Goal: Task Accomplishment & Management: Manage account settings

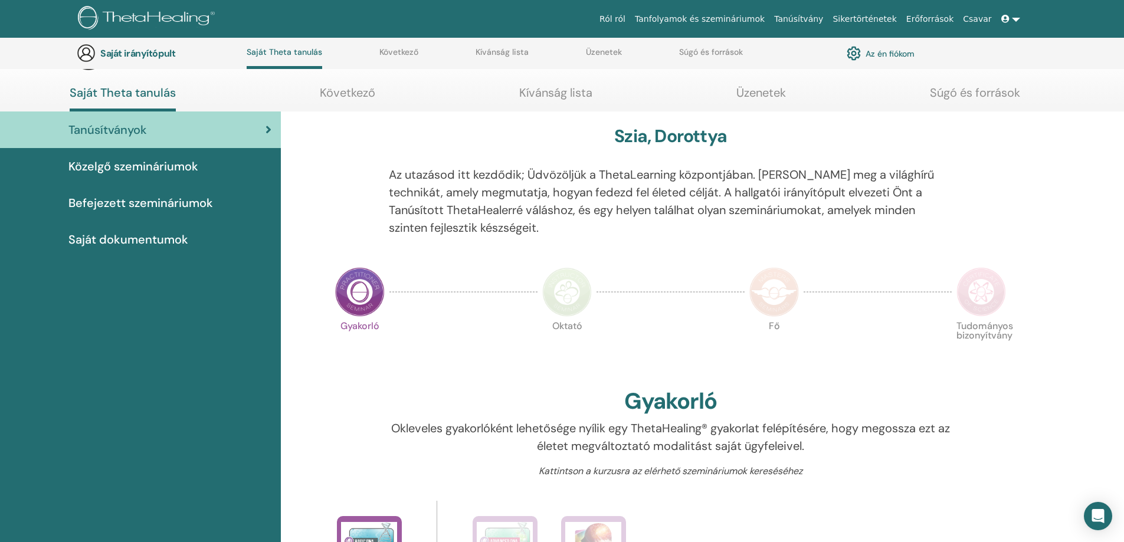
scroll to position [149, 0]
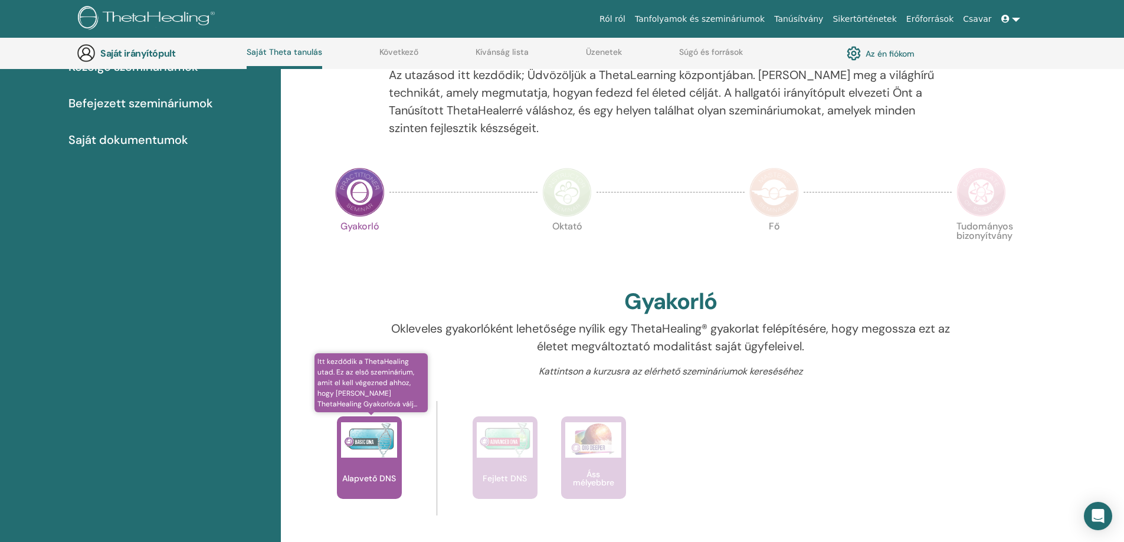
click at [383, 426] on img at bounding box center [369, 440] width 56 height 35
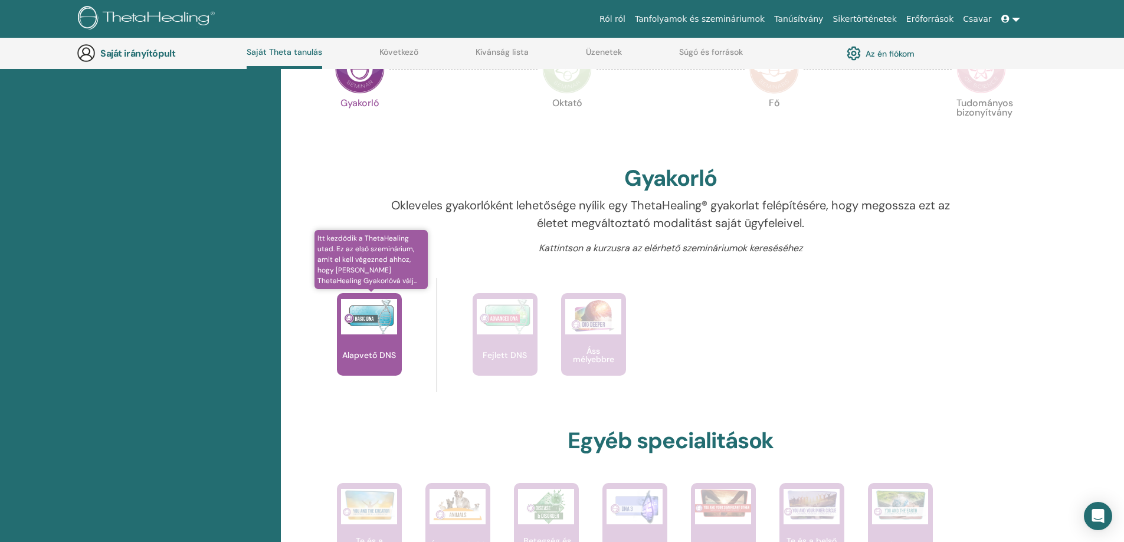
scroll to position [267, 0]
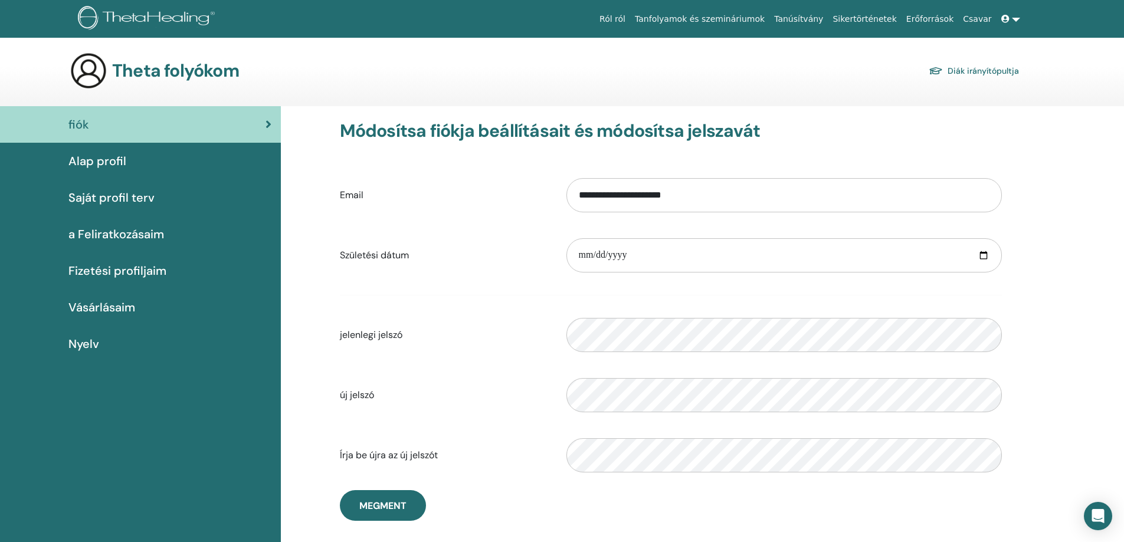
click at [83, 161] on font "Alap profil" at bounding box center [97, 160] width 58 height 15
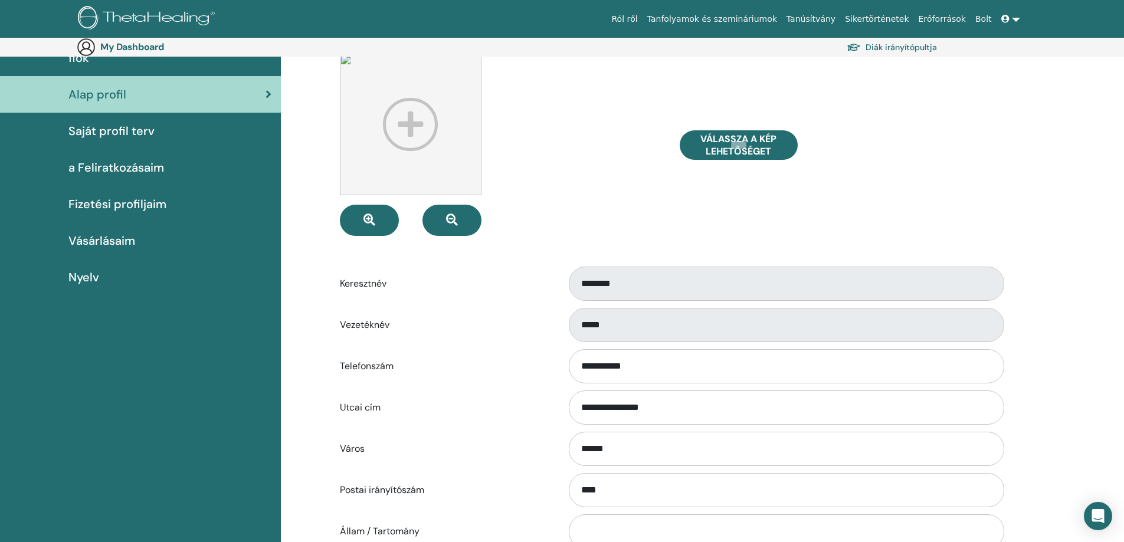
scroll to position [59, 0]
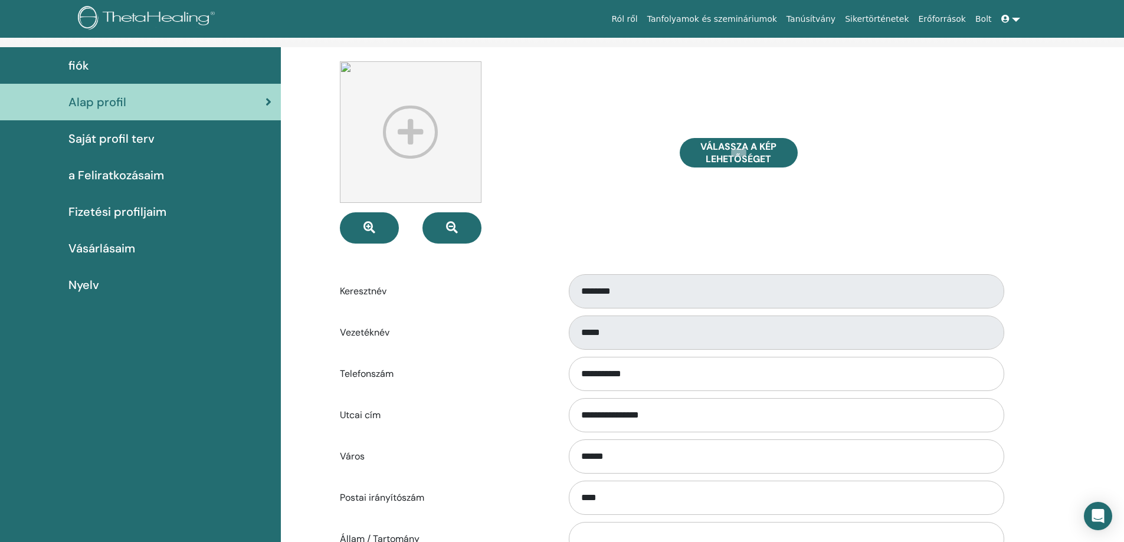
click at [149, 172] on span "a Feliratkozásaim" at bounding box center [116, 175] width 96 height 18
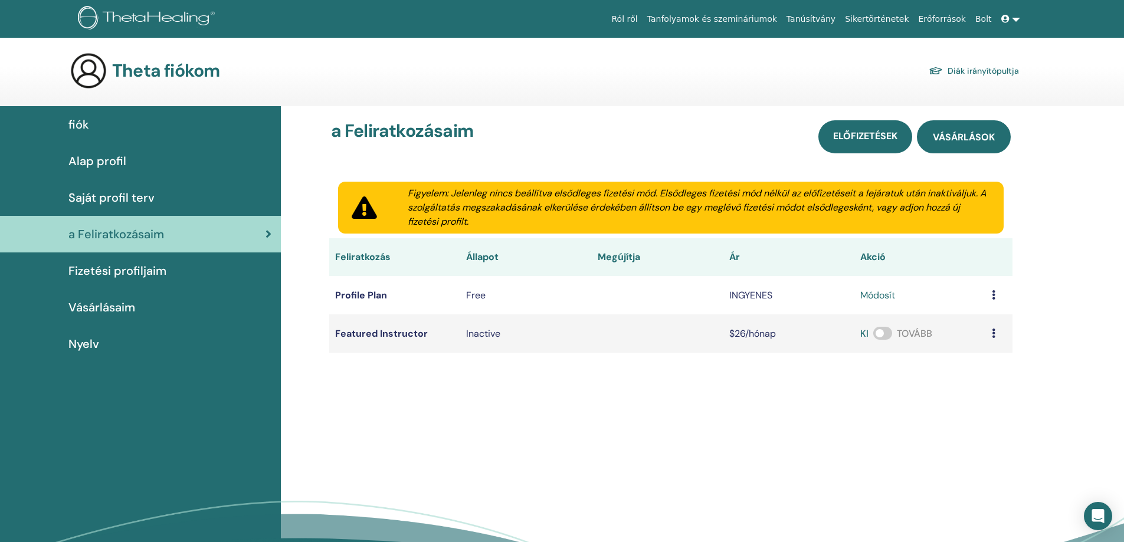
click at [980, 133] on span "Vásárlások" at bounding box center [964, 137] width 62 height 12
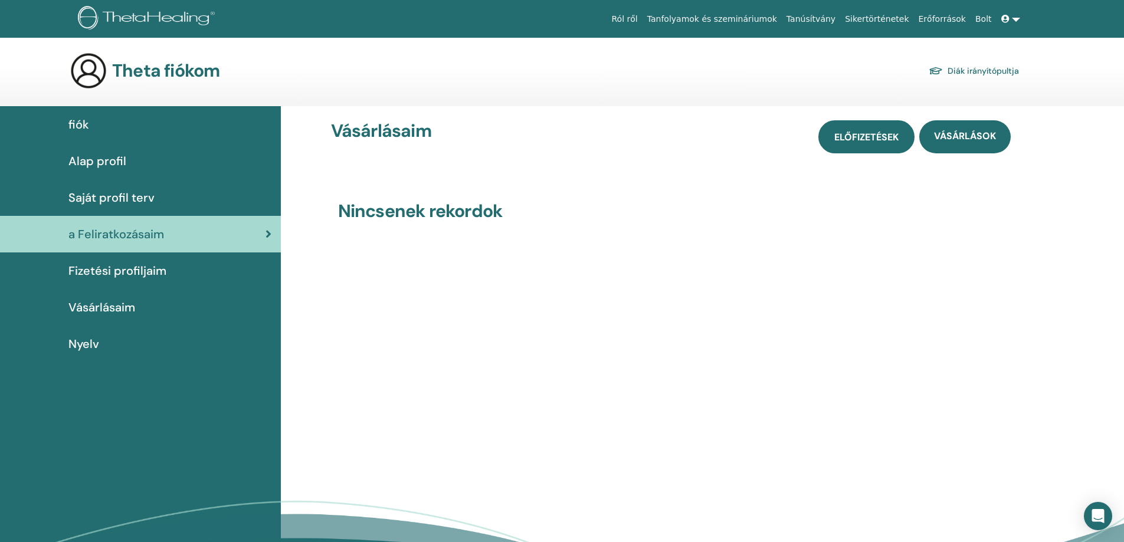
click at [856, 145] on link "Előfizetések" at bounding box center [867, 136] width 96 height 33
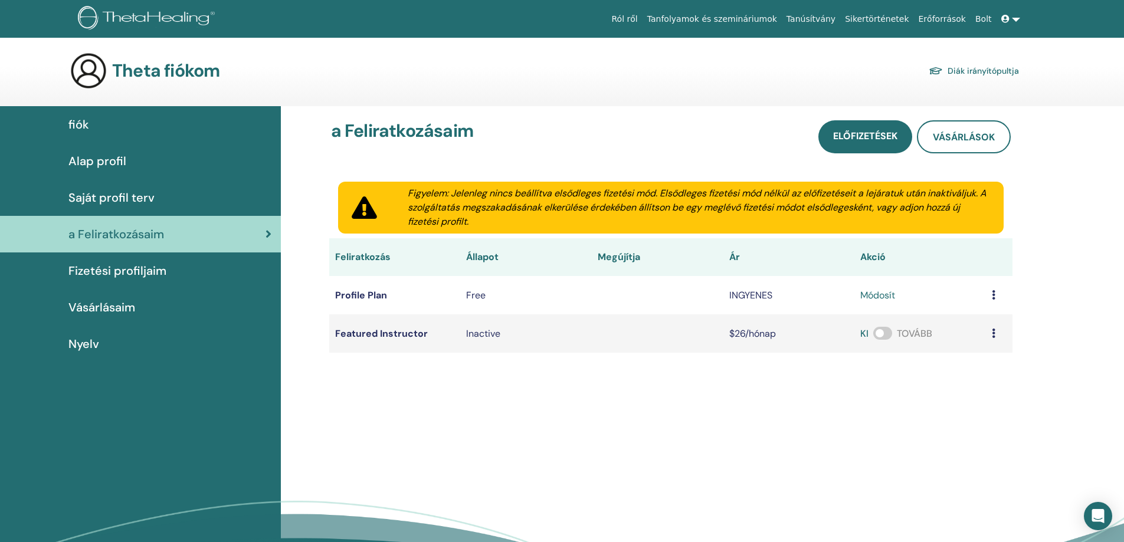
click at [129, 311] on span "Vásárlásaim" at bounding box center [101, 308] width 67 height 18
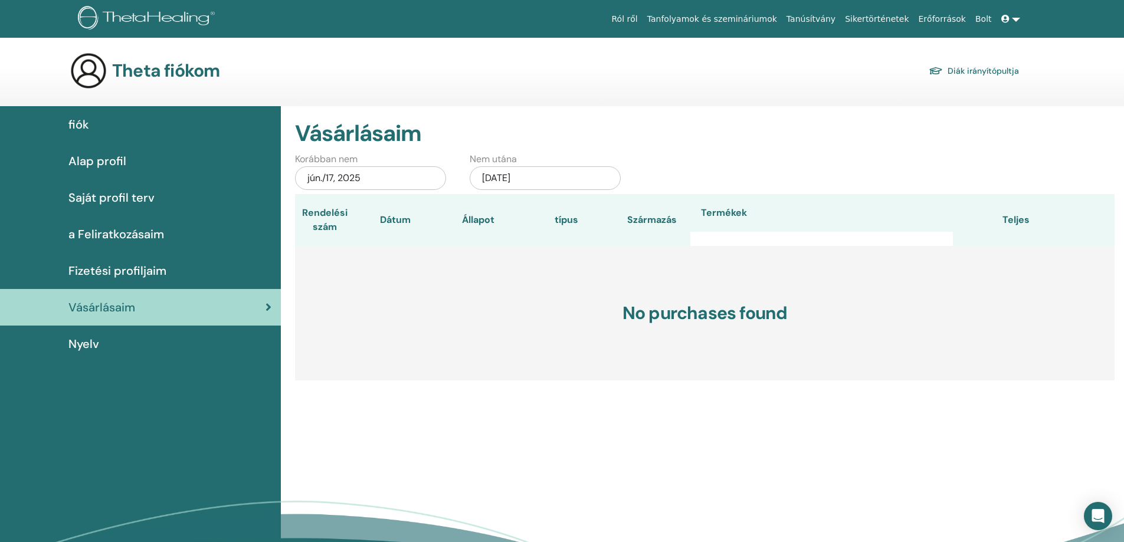
click at [128, 270] on span "Fizetési profiljaim" at bounding box center [117, 271] width 98 height 18
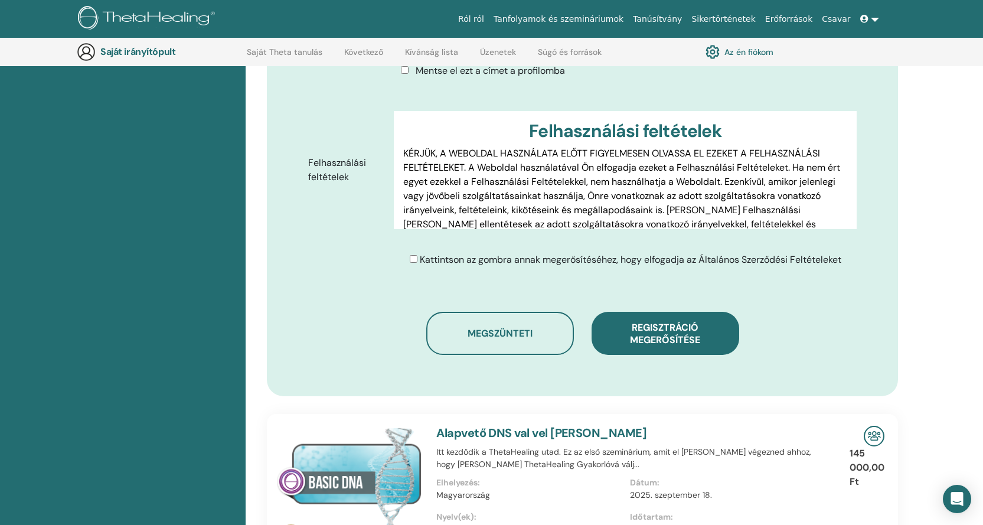
scroll to position [560, 0]
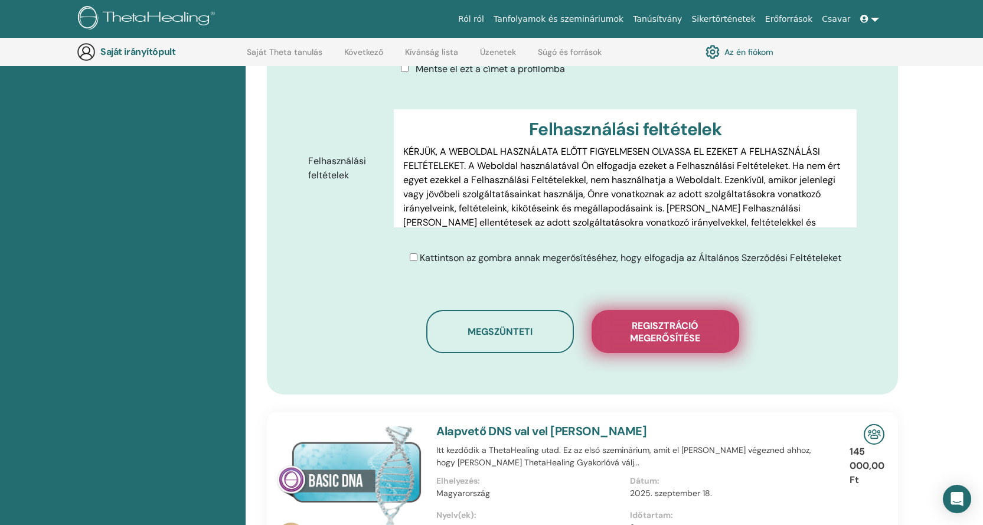
click at [678, 343] on font "Regisztráció megerősítése" at bounding box center [665, 331] width 70 height 25
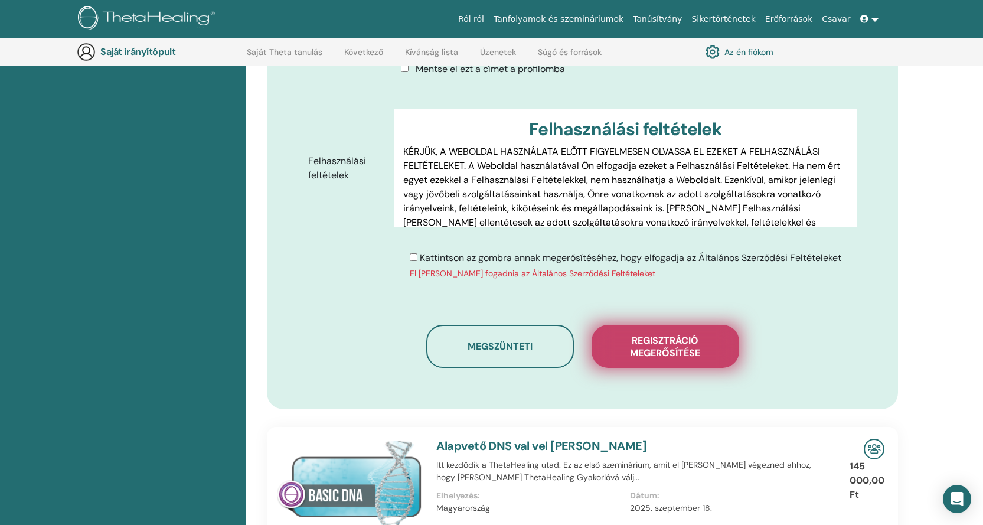
click at [697, 347] on font "Regisztráció megerősítése" at bounding box center [665, 346] width 70 height 25
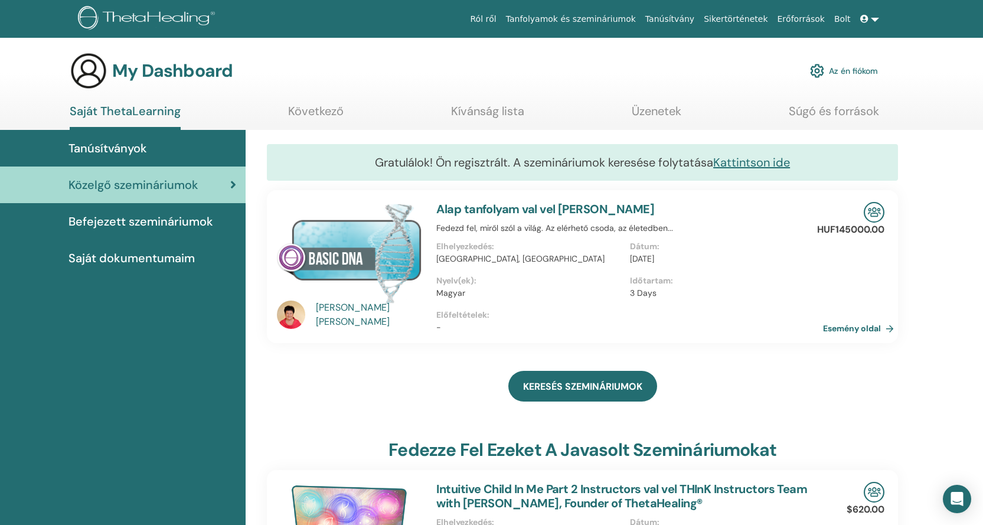
click at [865, 73] on link "Az én fiókom" at bounding box center [844, 71] width 68 height 26
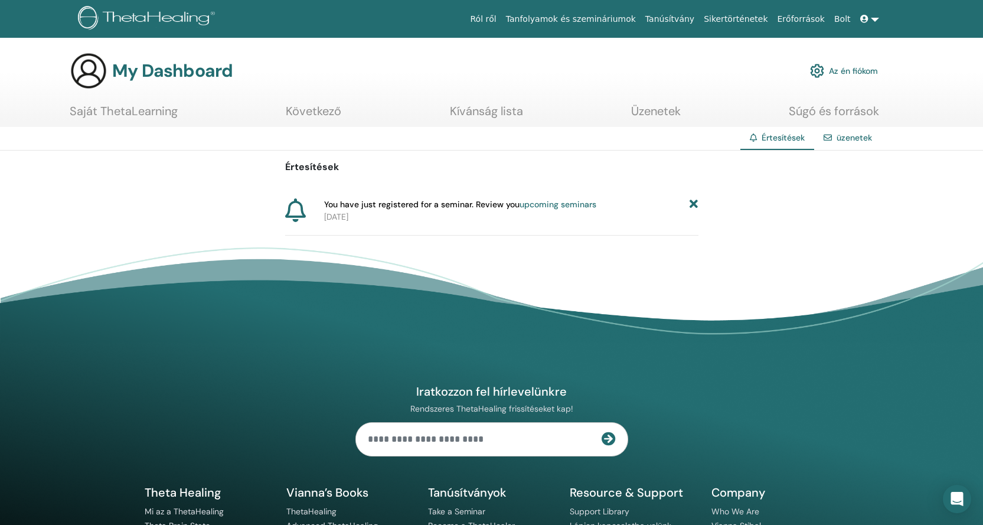
click at [860, 66] on link "Az én fiókom" at bounding box center [844, 71] width 68 height 26
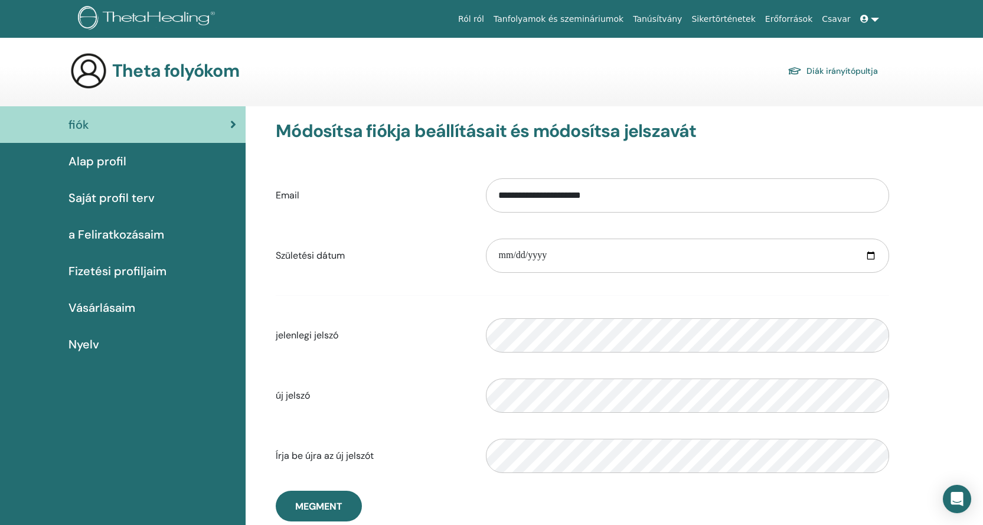
click at [97, 164] on font "Alap profil" at bounding box center [97, 160] width 58 height 15
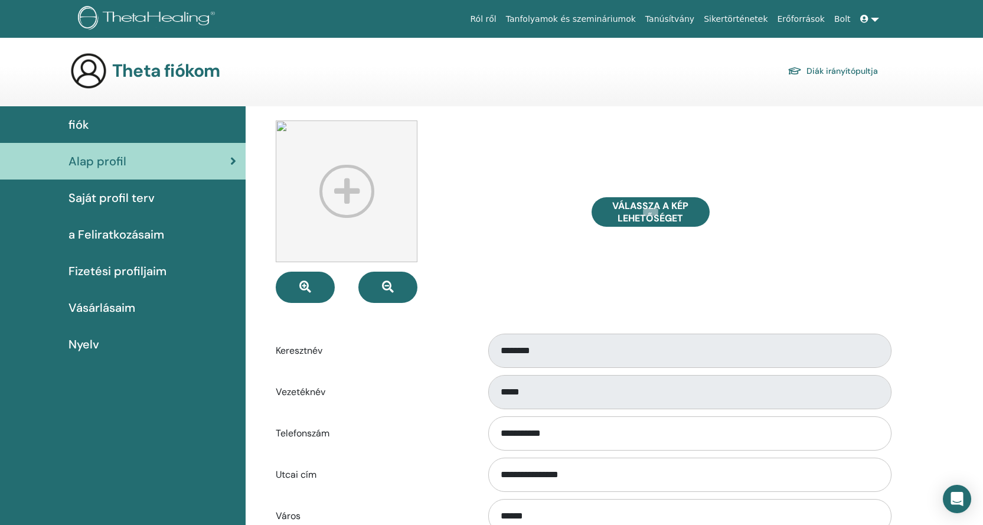
click at [118, 197] on span "Saját profil terv" at bounding box center [111, 198] width 86 height 18
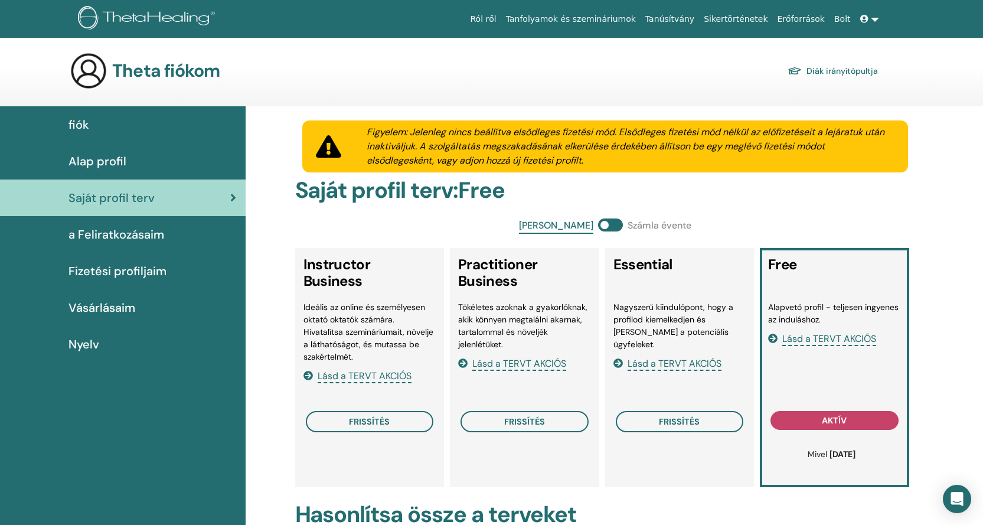
click at [125, 239] on span "a Feliratkozásaim" at bounding box center [116, 234] width 96 height 18
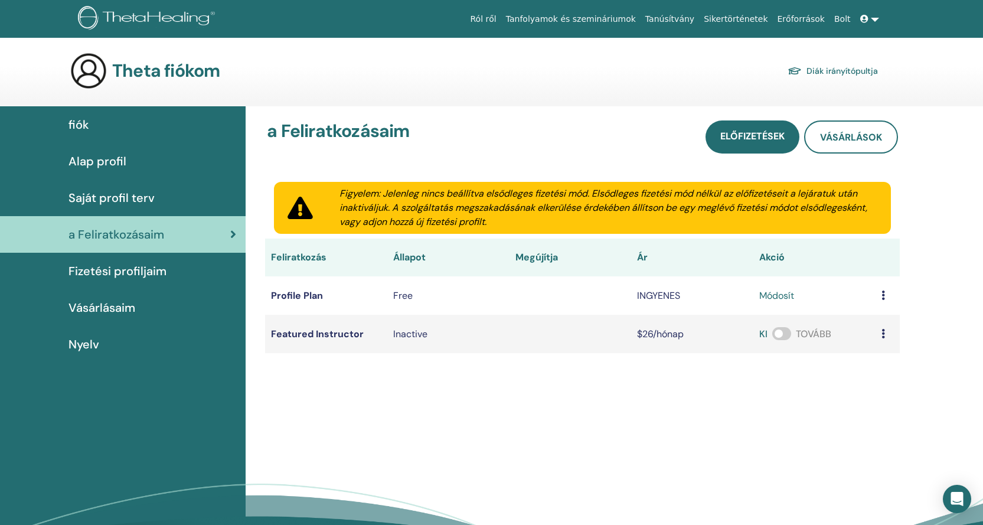
click at [105, 310] on span "Vásárlásaim" at bounding box center [101, 308] width 67 height 18
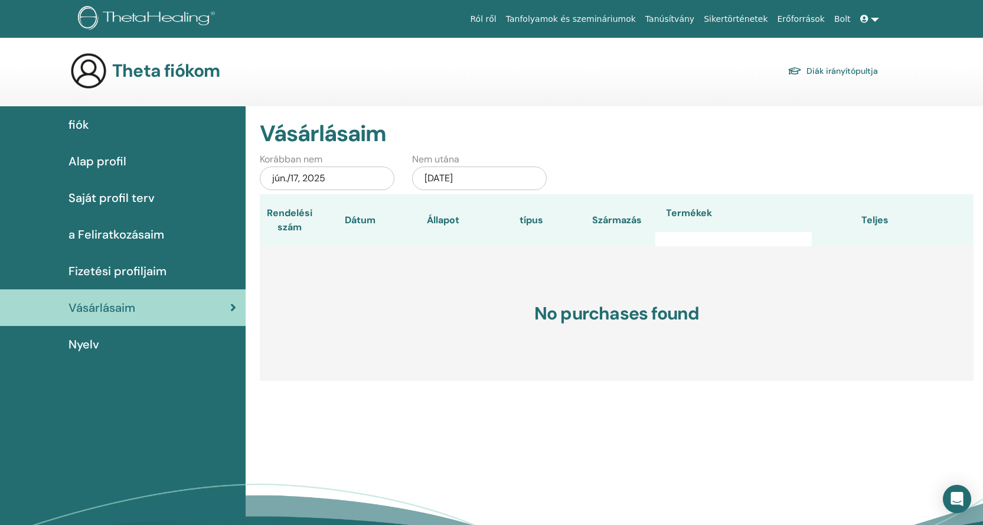
drag, startPoint x: 656, startPoint y: 84, endPoint x: 656, endPoint y: 75, distance: 8.9
click at [656, 84] on div "Theta fiókom Diák irányítópultja" at bounding box center [474, 71] width 808 height 38
click at [874, 15] on link at bounding box center [869, 19] width 28 height 22
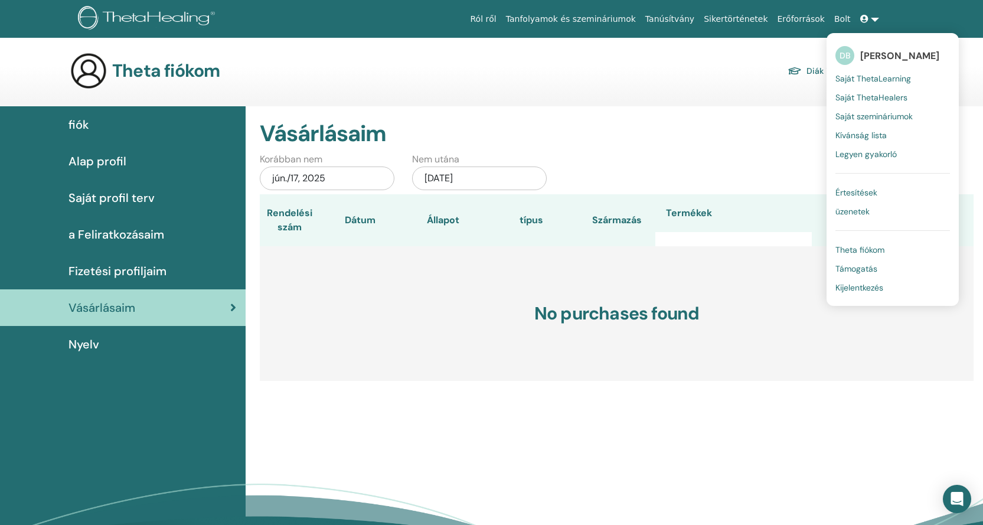
click at [855, 244] on span "Theta fiókom" at bounding box center [859, 249] width 49 height 11
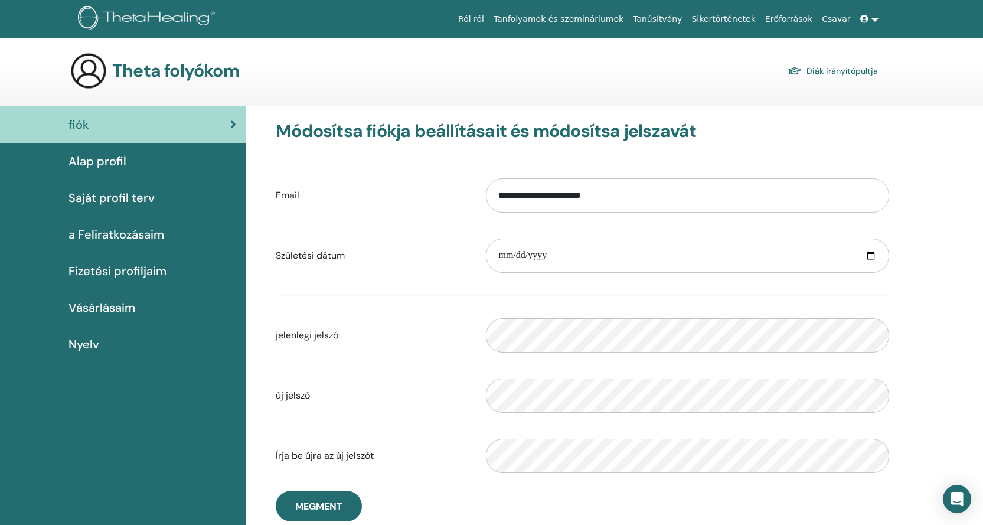
click at [871, 17] on link at bounding box center [869, 19] width 28 height 22
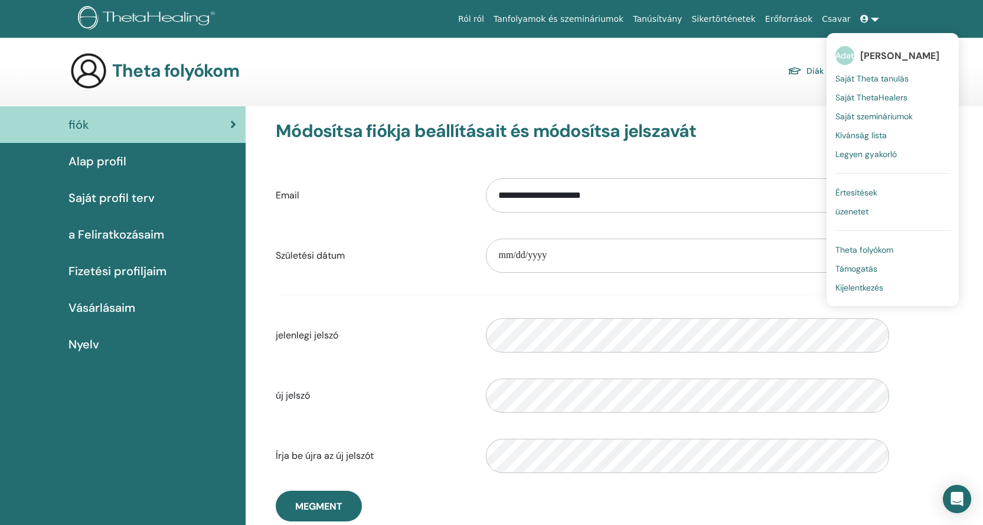
click at [879, 291] on font "Kijelentkezés" at bounding box center [859, 287] width 48 height 11
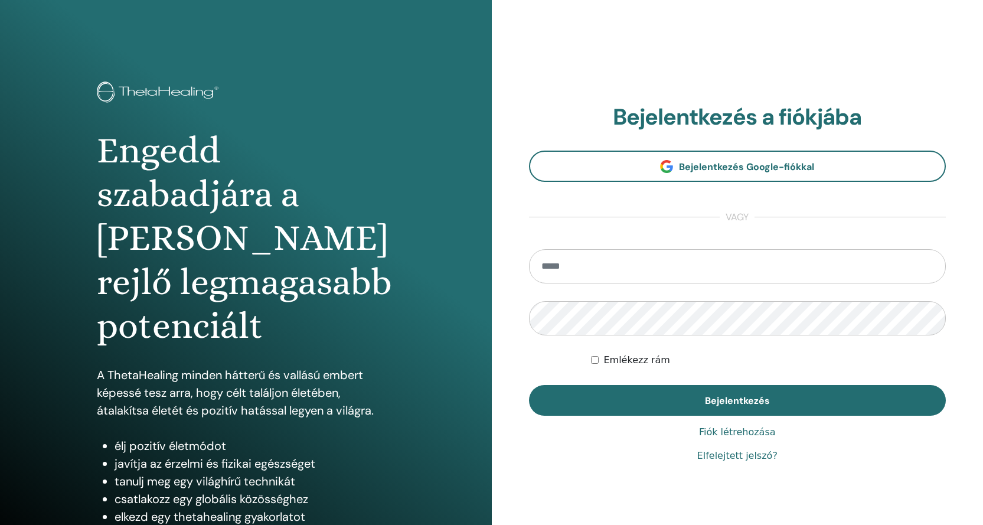
type input "**********"
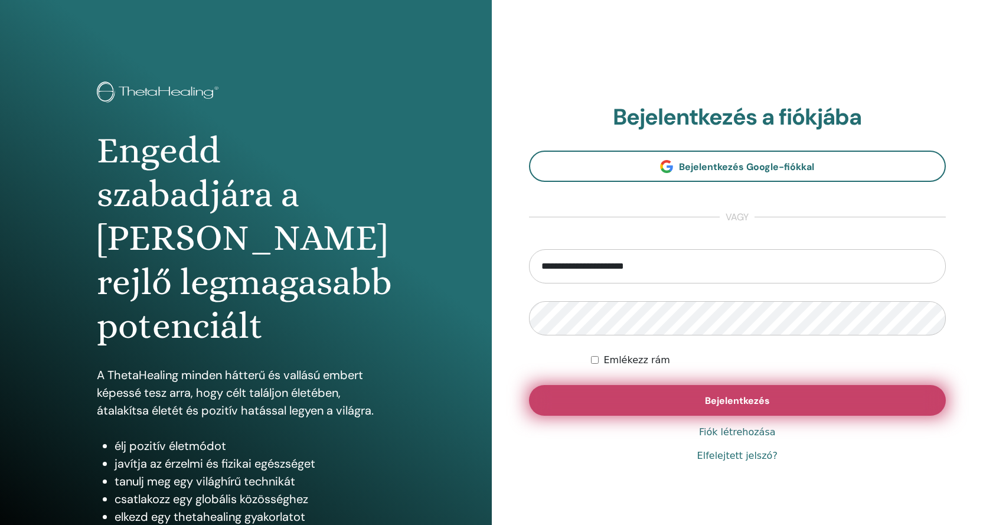
click at [769, 404] on font "Bejelentkezés" at bounding box center [737, 400] width 65 height 12
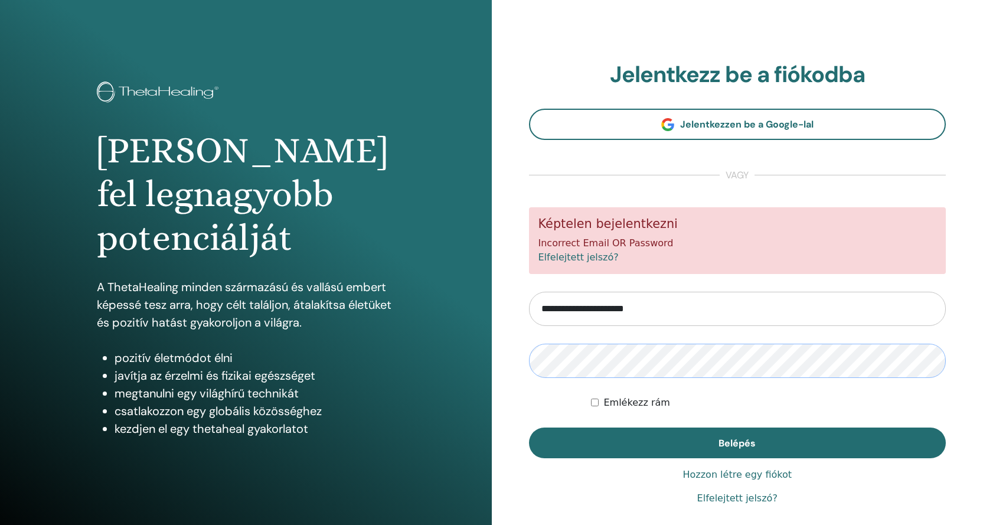
click at [529, 427] on button "Belépés" at bounding box center [737, 442] width 417 height 31
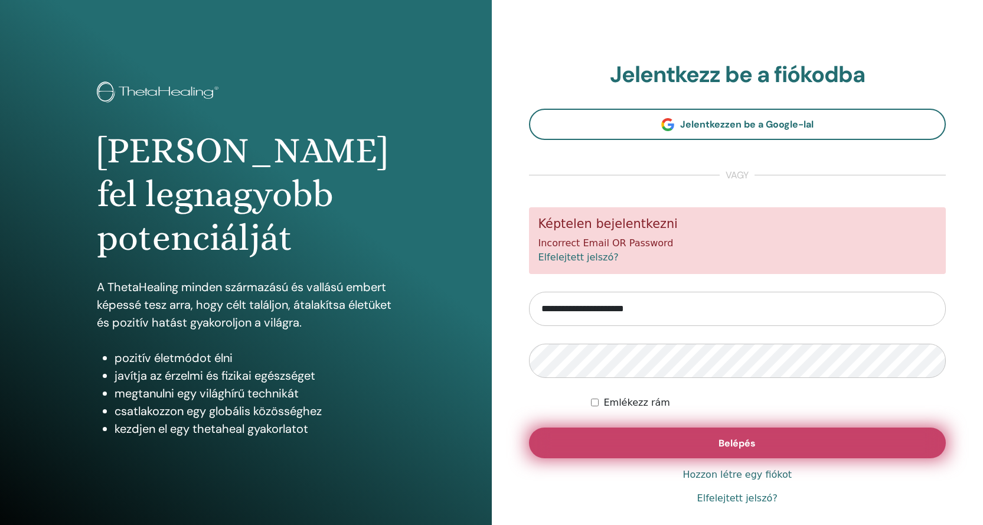
click at [740, 438] on span "Belépés" at bounding box center [736, 443] width 37 height 12
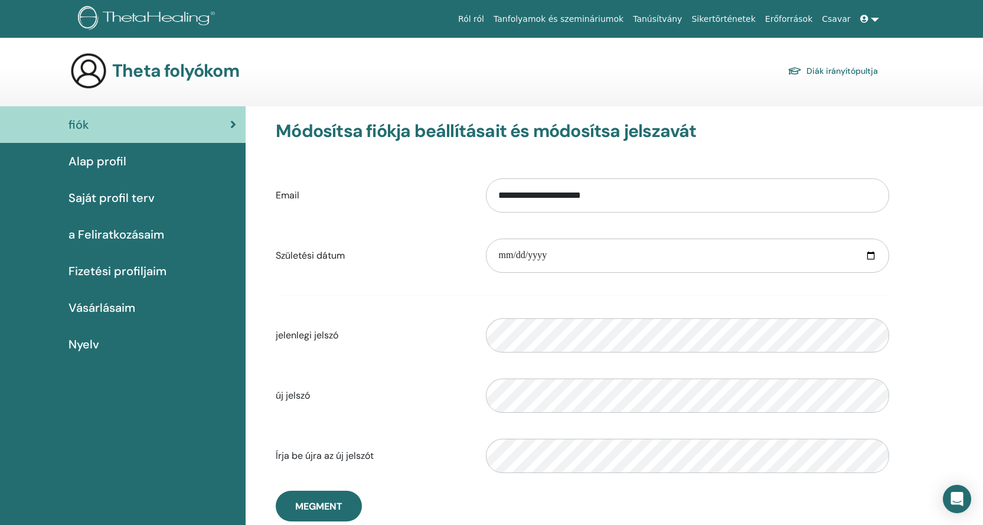
click at [918, 84] on div "Theta folyókom Diák irányítópultja" at bounding box center [511, 71] width 941 height 38
click at [867, 19] on icon at bounding box center [864, 19] width 8 height 8
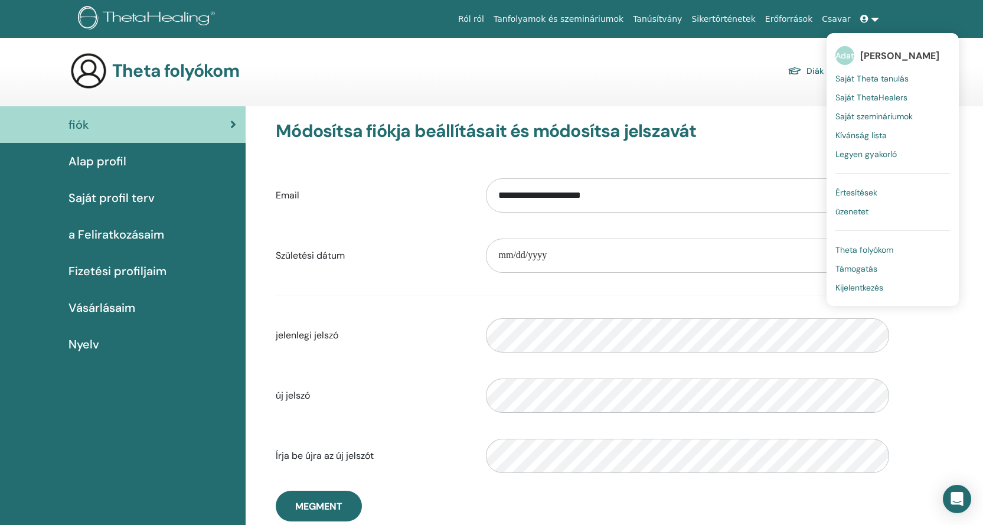
click at [848, 54] on font "Adatbázis" at bounding box center [855, 55] width 40 height 11
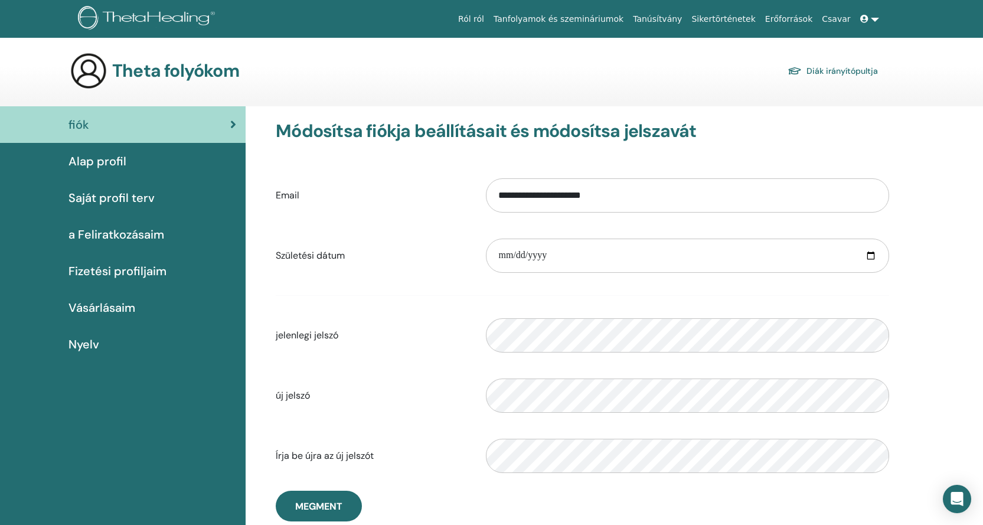
click at [97, 125] on div "fiók" at bounding box center [122, 125] width 227 height 18
click at [877, 20] on link at bounding box center [869, 19] width 28 height 22
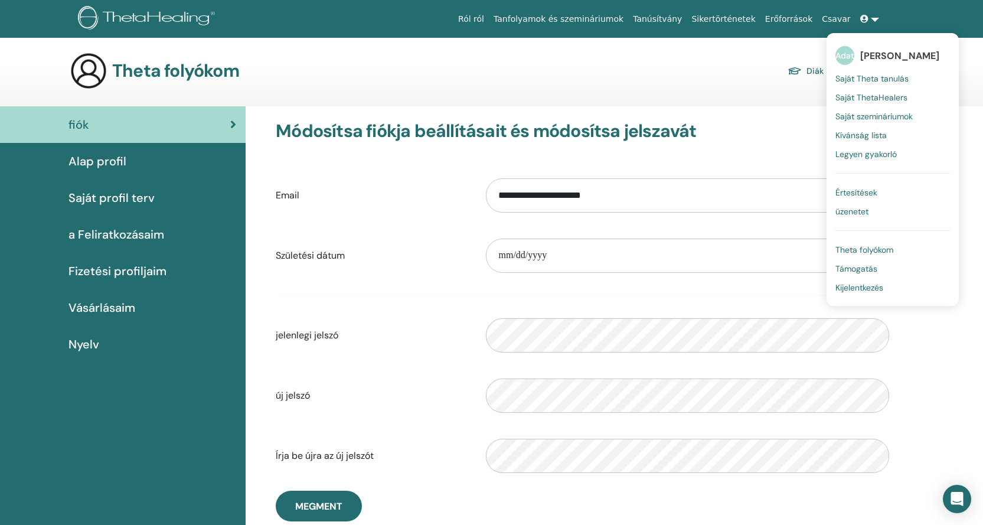
click at [84, 161] on font "Alap profil" at bounding box center [97, 160] width 58 height 15
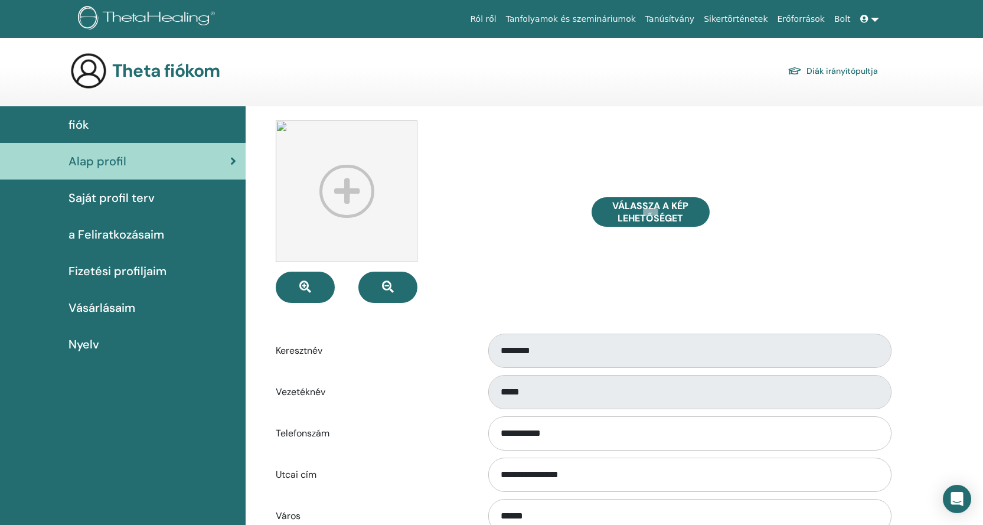
click at [138, 194] on span "Saját profil terv" at bounding box center [111, 198] width 86 height 18
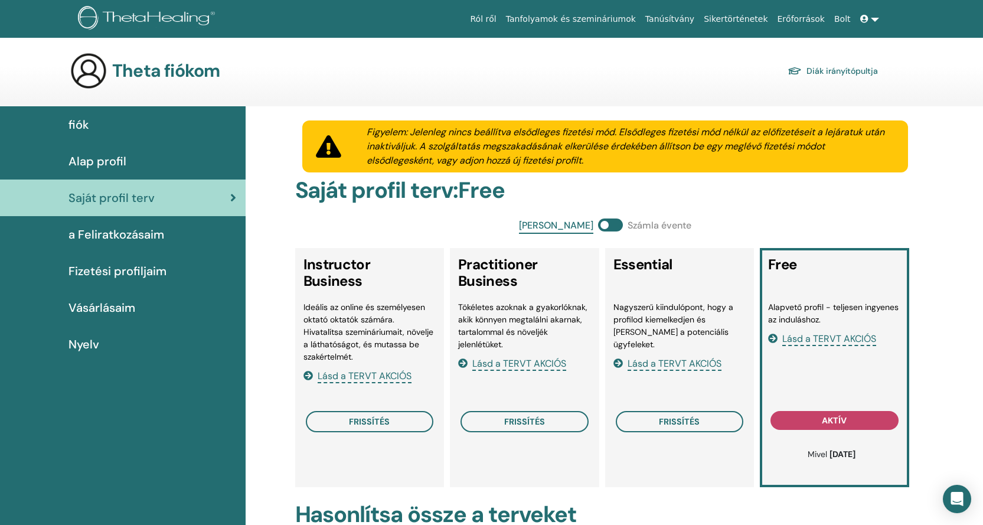
click at [871, 21] on link at bounding box center [869, 19] width 28 height 22
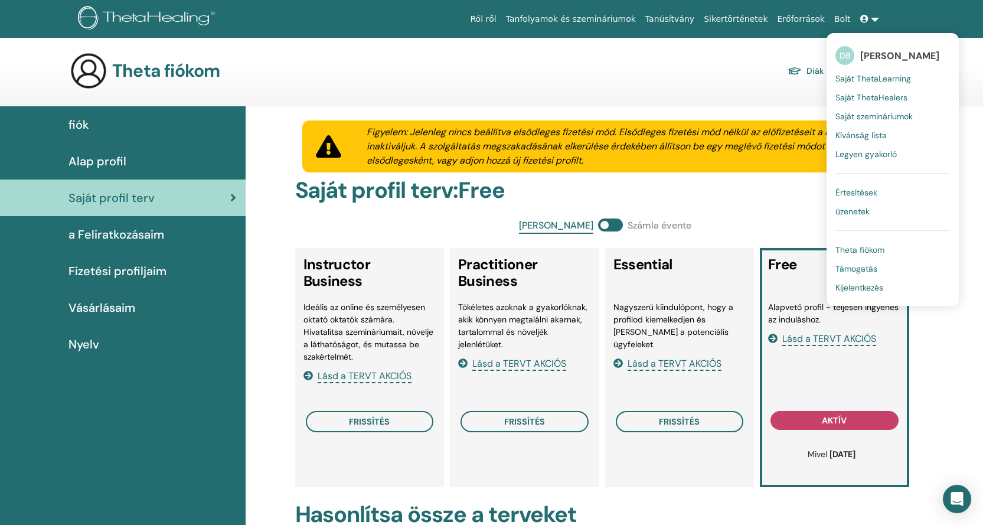
click at [869, 57] on span "[PERSON_NAME]" at bounding box center [899, 56] width 79 height 12
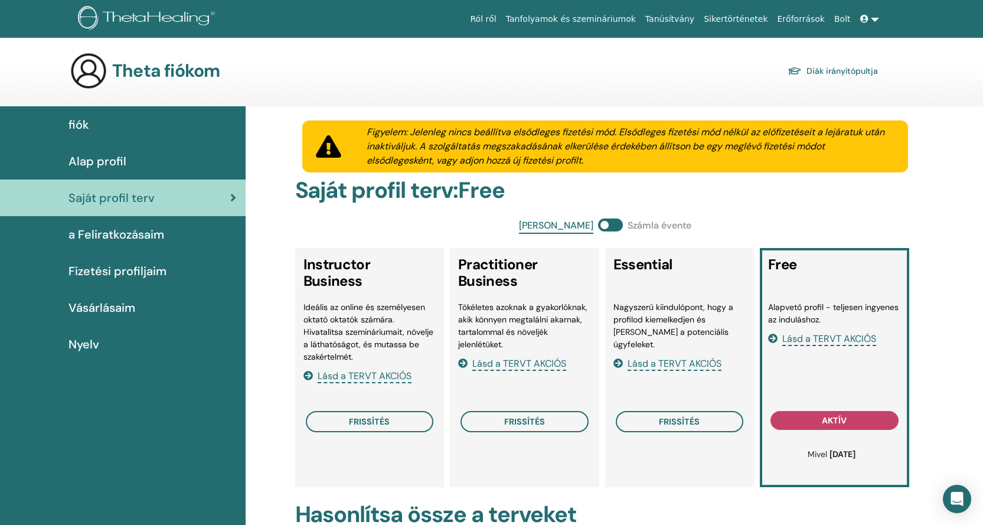
click at [116, 167] on span "Alap profil" at bounding box center [97, 161] width 58 height 18
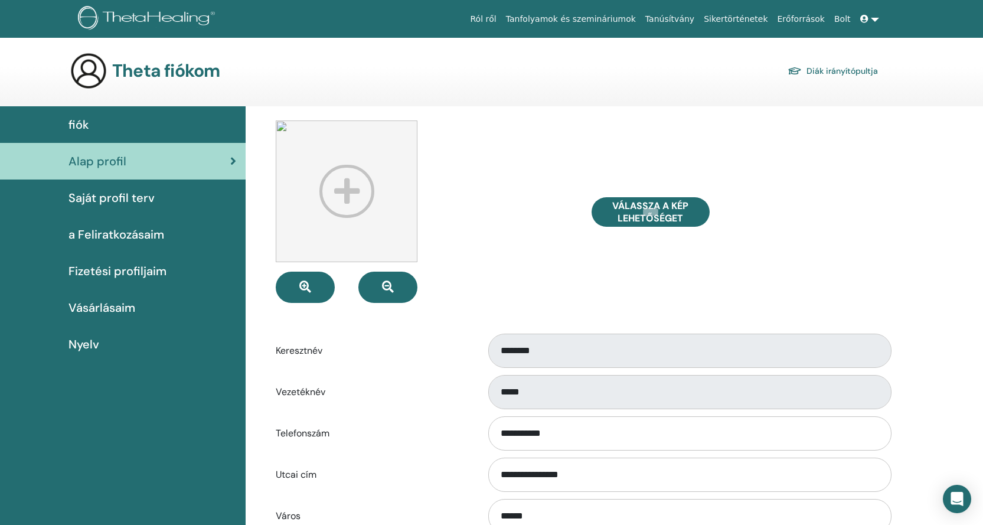
click at [860, 21] on icon at bounding box center [864, 19] width 8 height 8
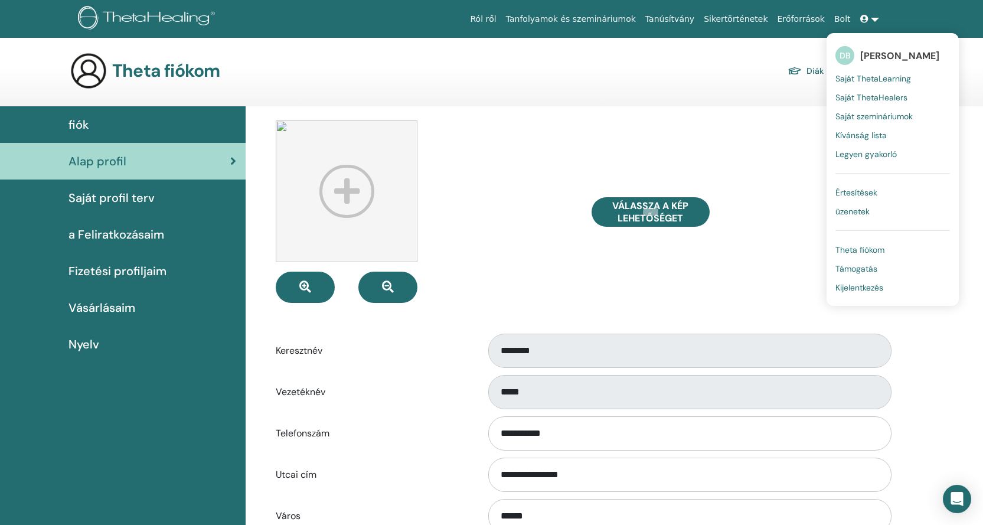
click at [614, 85] on div "Theta fiókom Diák irányítópultja" at bounding box center [474, 71] width 808 height 38
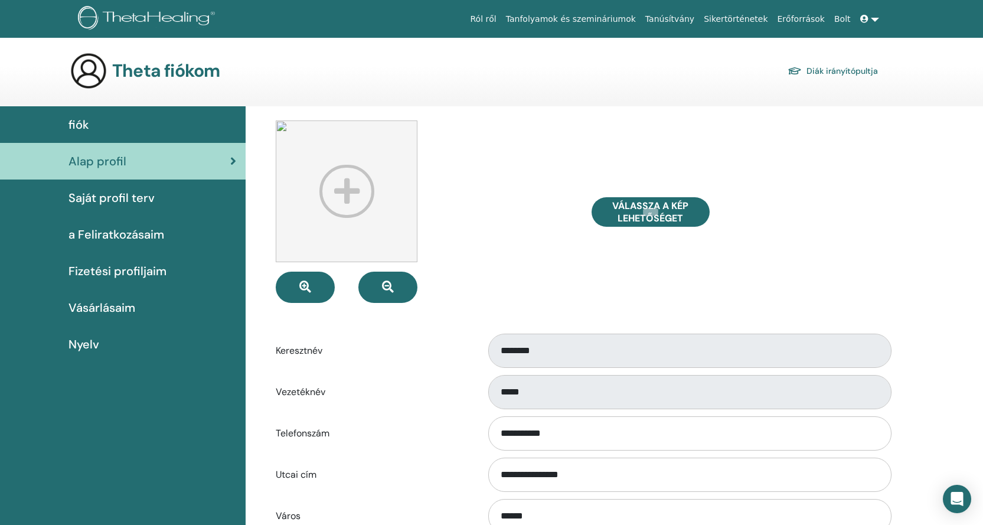
click at [137, 199] on span "Saját profil terv" at bounding box center [111, 198] width 86 height 18
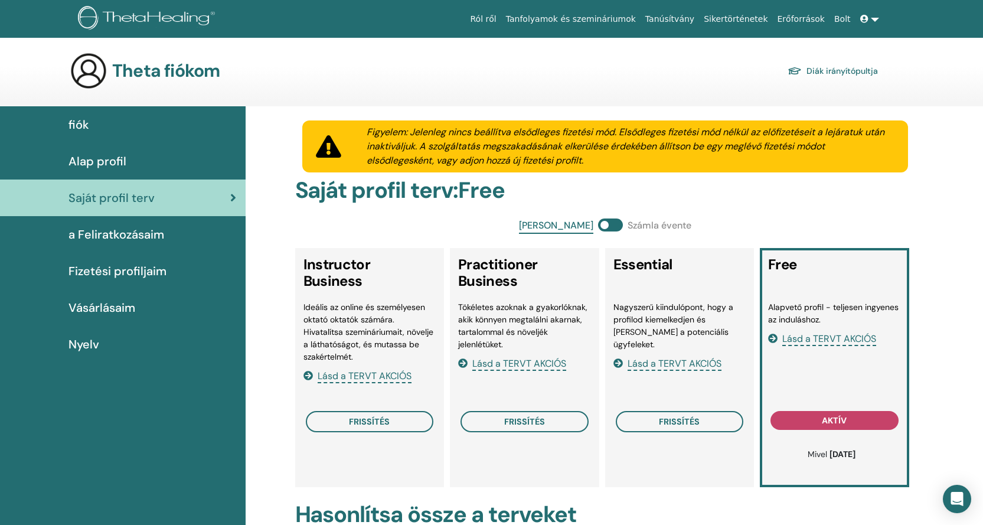
click at [874, 18] on link at bounding box center [869, 19] width 28 height 22
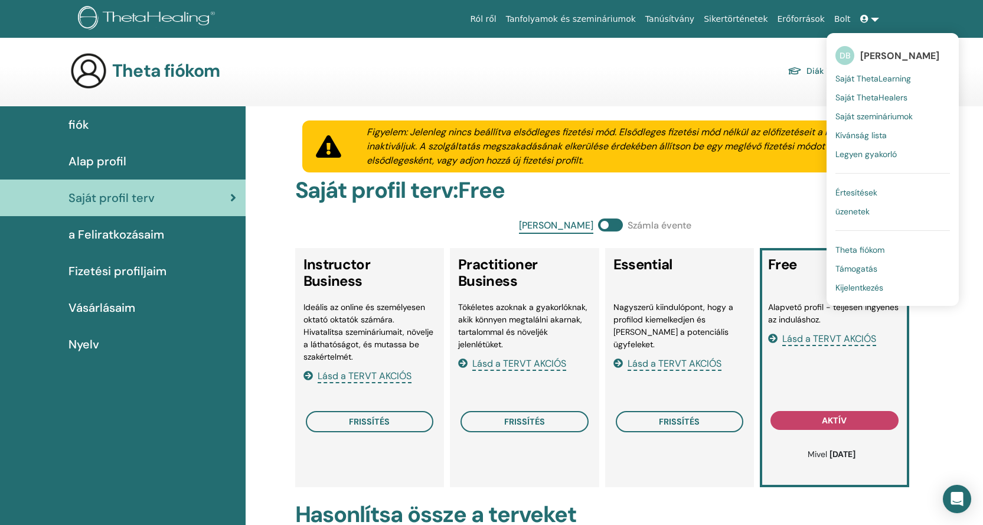
click at [906, 57] on span "[PERSON_NAME]" at bounding box center [899, 56] width 79 height 12
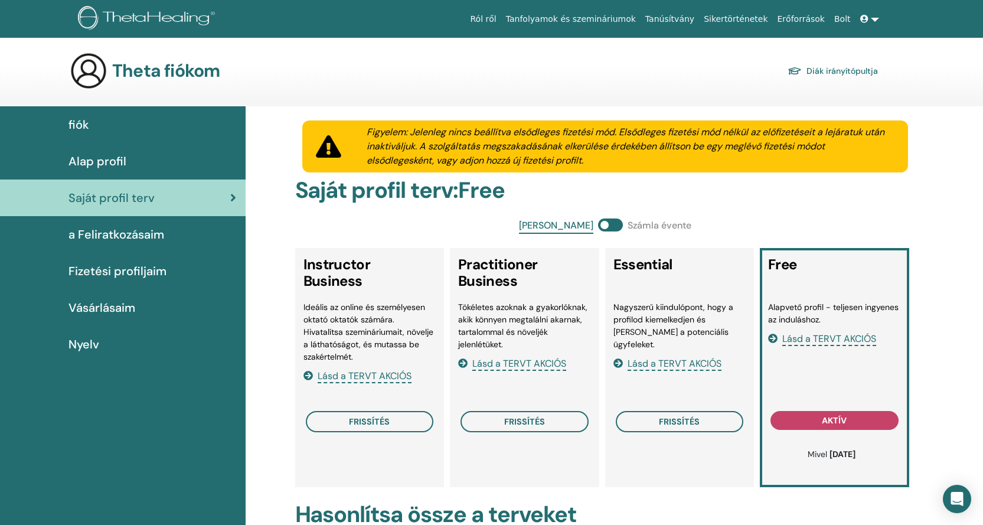
click at [112, 197] on span "Saját profil terv" at bounding box center [111, 198] width 86 height 18
click at [874, 19] on link at bounding box center [869, 19] width 28 height 22
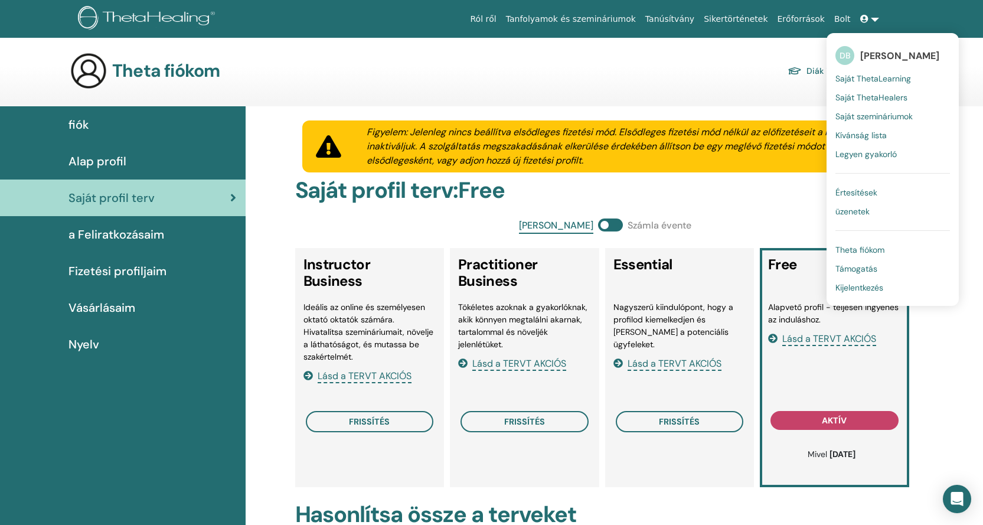
click at [846, 53] on span "DB" at bounding box center [844, 55] width 19 height 19
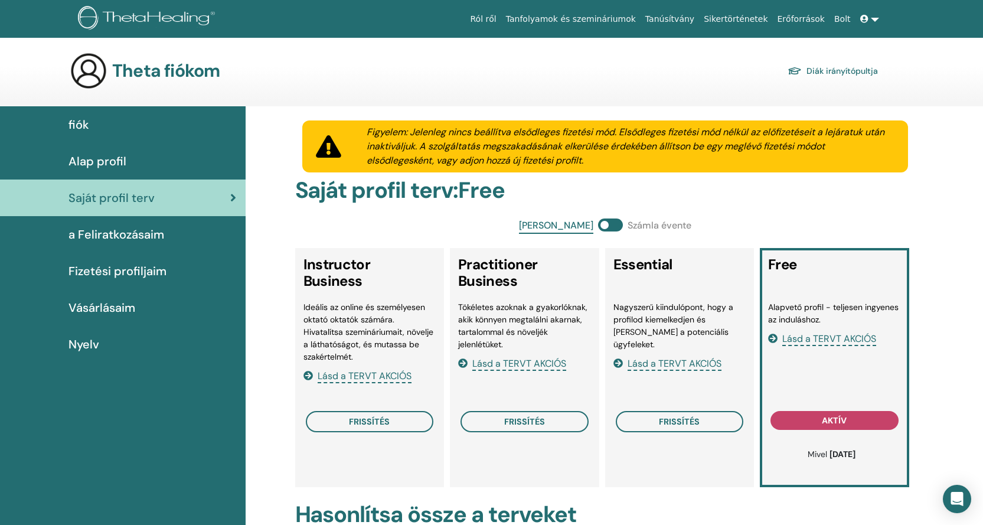
click at [140, 242] on span "a Feliratkozásaim" at bounding box center [116, 234] width 96 height 18
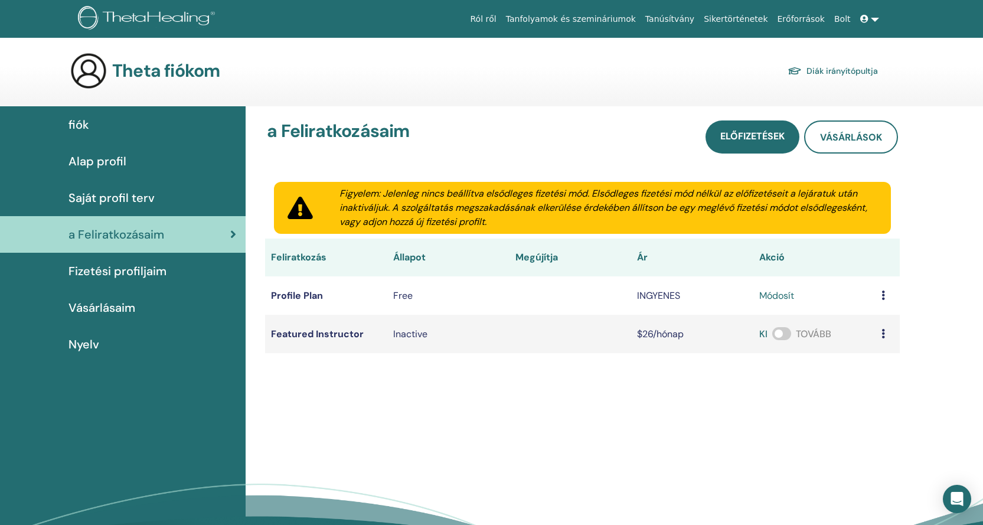
click at [876, 19] on link at bounding box center [869, 19] width 28 height 22
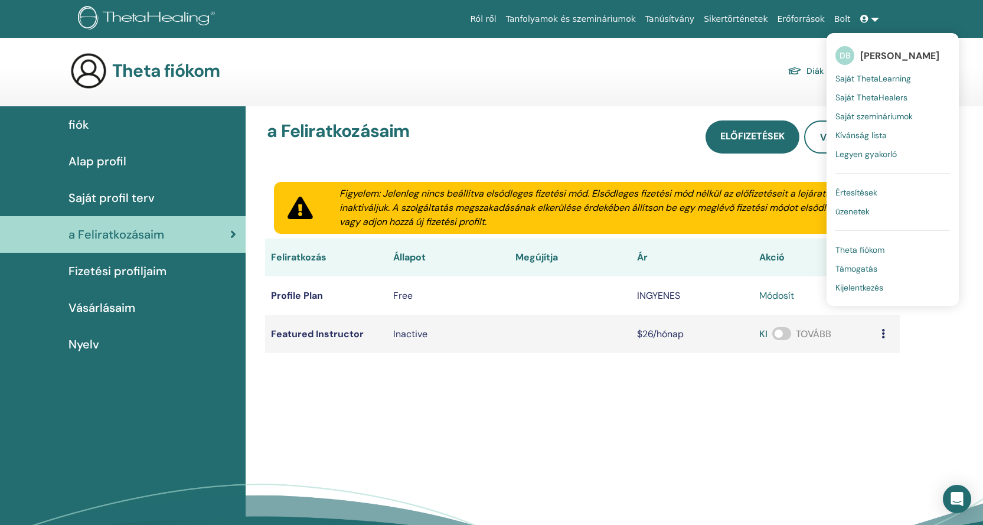
click at [866, 250] on span "Theta fiókom" at bounding box center [859, 249] width 49 height 11
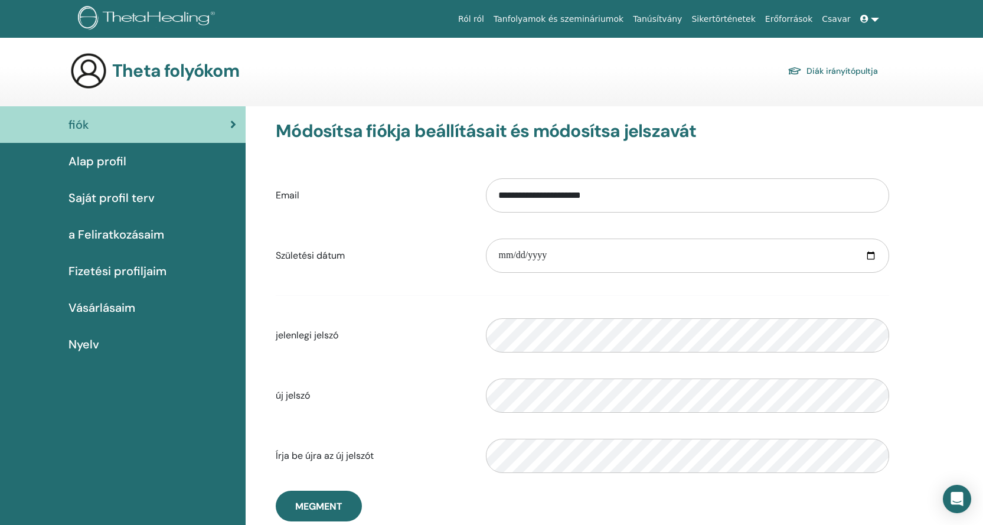
click at [876, 17] on link at bounding box center [869, 19] width 28 height 22
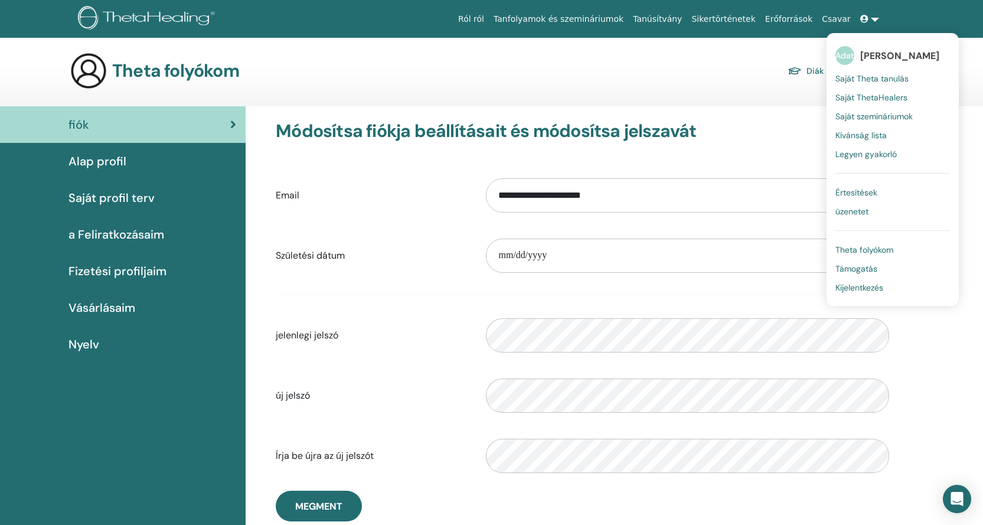
click at [885, 53] on font "[PERSON_NAME]" at bounding box center [899, 56] width 79 height 12
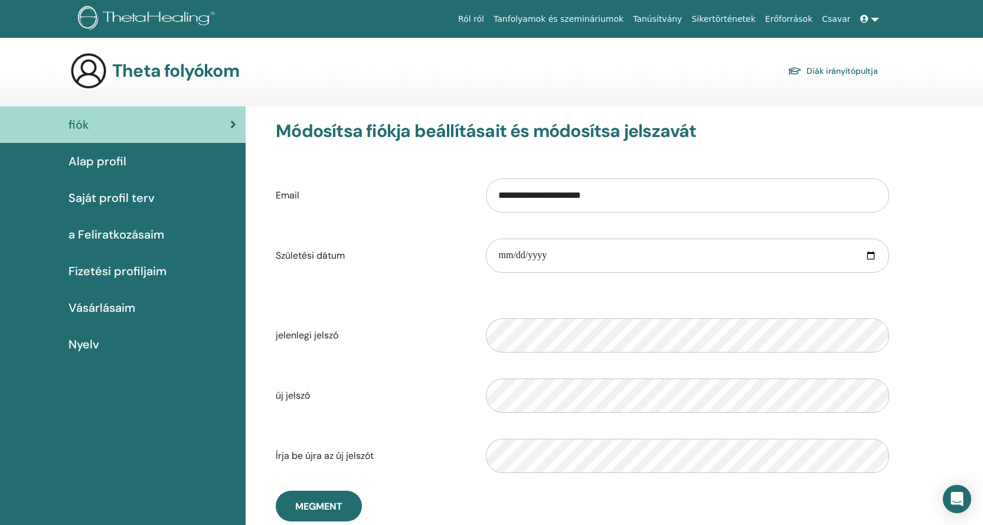
click at [99, 164] on font "Alap profil" at bounding box center [97, 160] width 58 height 15
click at [913, 93] on section "Theta folyókom Diák irányítópultja" at bounding box center [491, 79] width 983 height 54
click at [872, 20] on link at bounding box center [869, 19] width 28 height 22
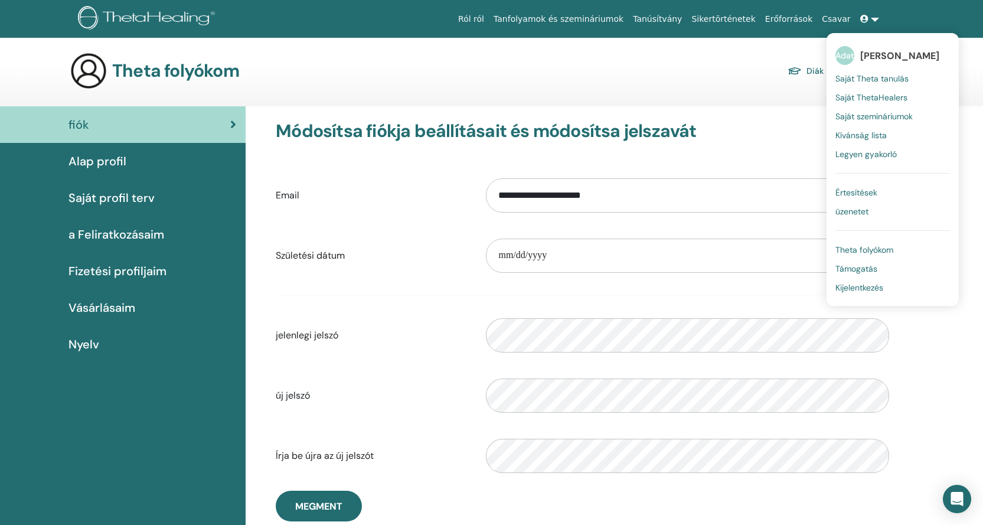
click at [942, 352] on div "**********" at bounding box center [614, 385] width 737 height 559
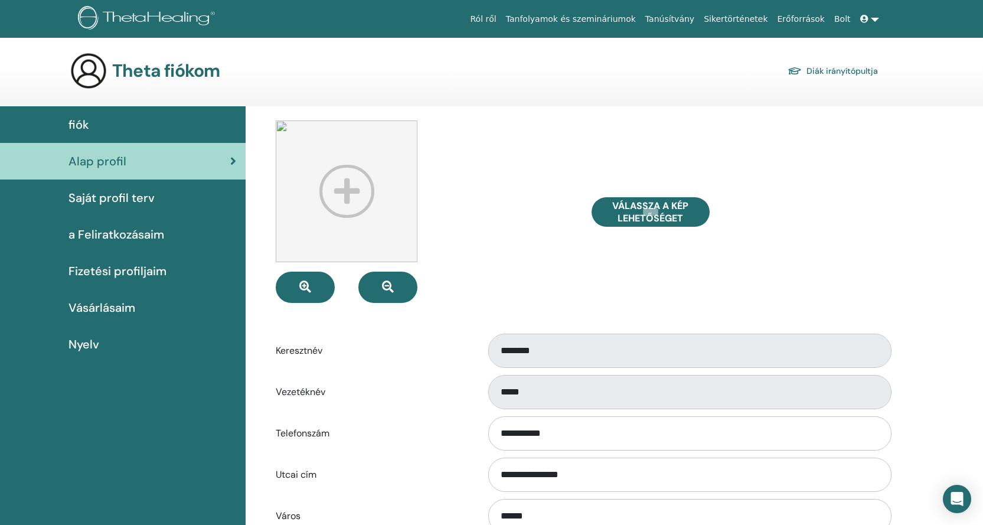
click at [841, 71] on link "Diák irányítópultja" at bounding box center [832, 71] width 90 height 17
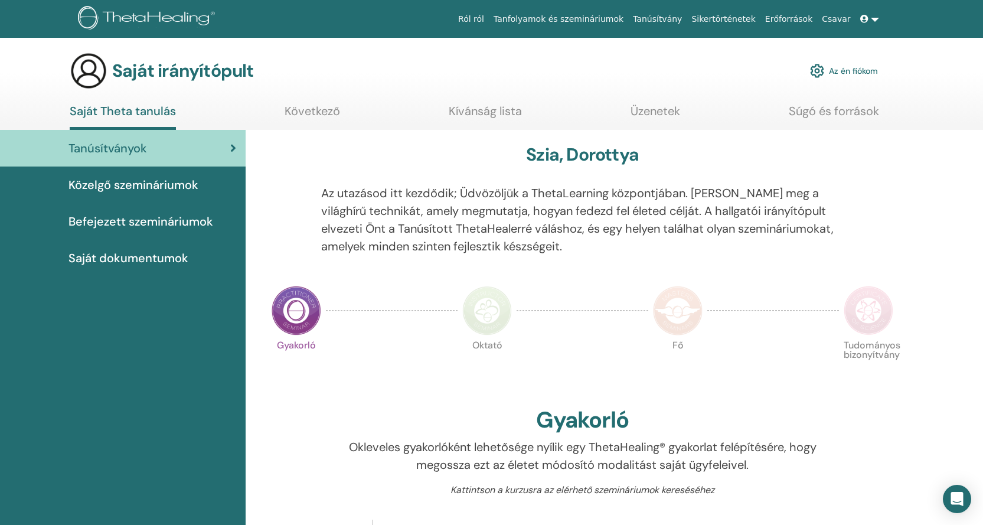
click at [620, 22] on font "Tanfolyamok és szemináriumok" at bounding box center [558, 18] width 130 height 9
click at [863, 70] on font "Az én fiókom" at bounding box center [853, 71] width 49 height 11
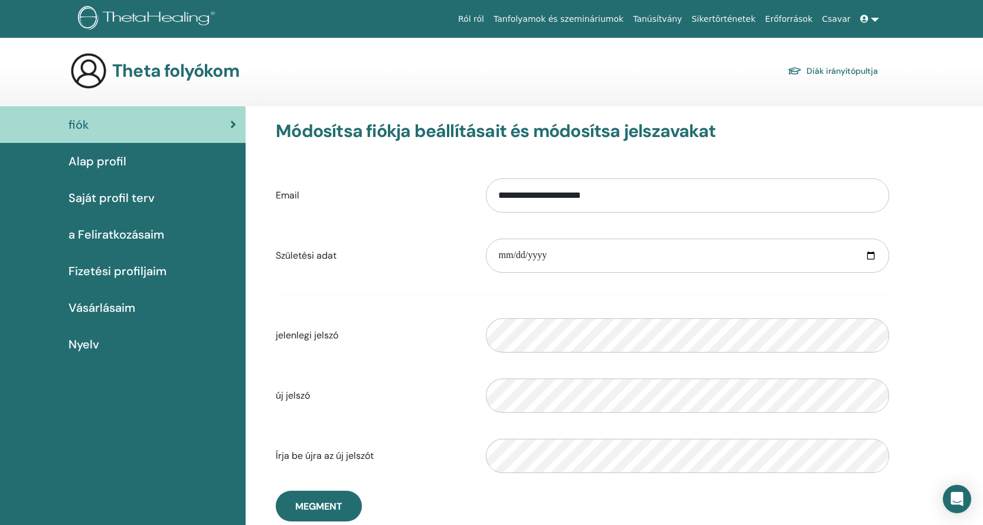
click at [140, 198] on font "Saját profil terv" at bounding box center [111, 197] width 86 height 15
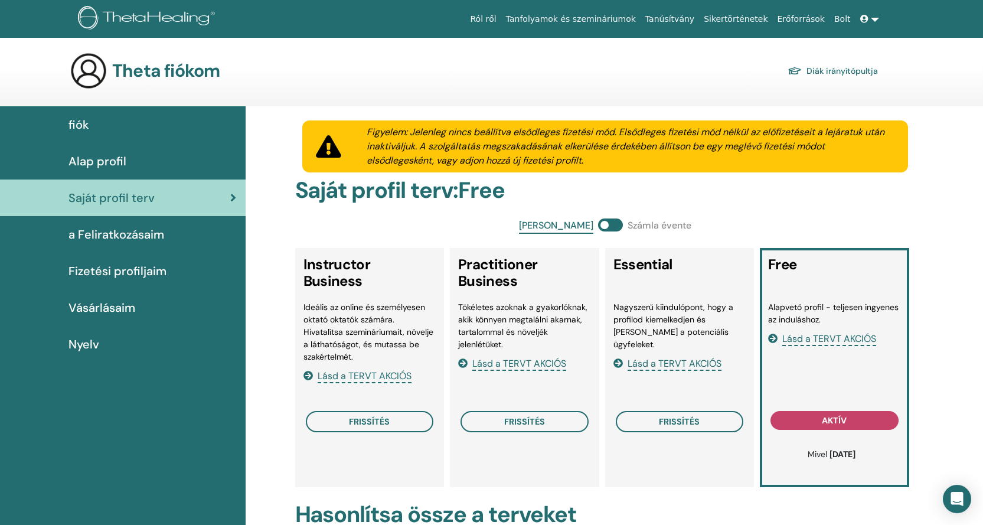
click at [120, 159] on span "Alap profil" at bounding box center [97, 161] width 58 height 18
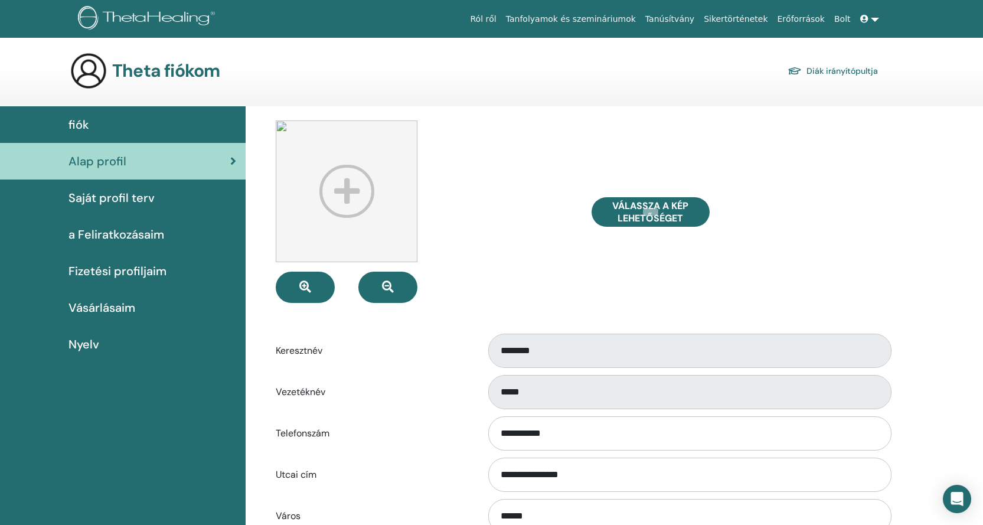
click at [97, 71] on img at bounding box center [89, 71] width 38 height 38
drag, startPoint x: 145, startPoint y: 69, endPoint x: 850, endPoint y: 66, distance: 705.3
click at [850, 66] on link "Diák irányítópultja" at bounding box center [832, 71] width 90 height 17
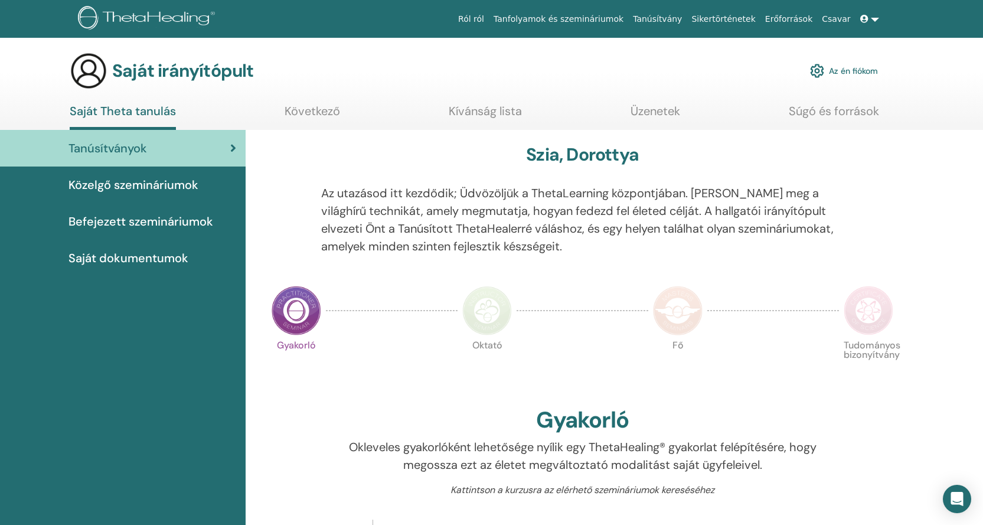
click at [902, 90] on section "Saját irányítópult Az én fiókom Saját Theta tanulás Következő Kívánság lista Üz…" at bounding box center [491, 91] width 983 height 78
click at [877, 19] on link at bounding box center [869, 19] width 28 height 22
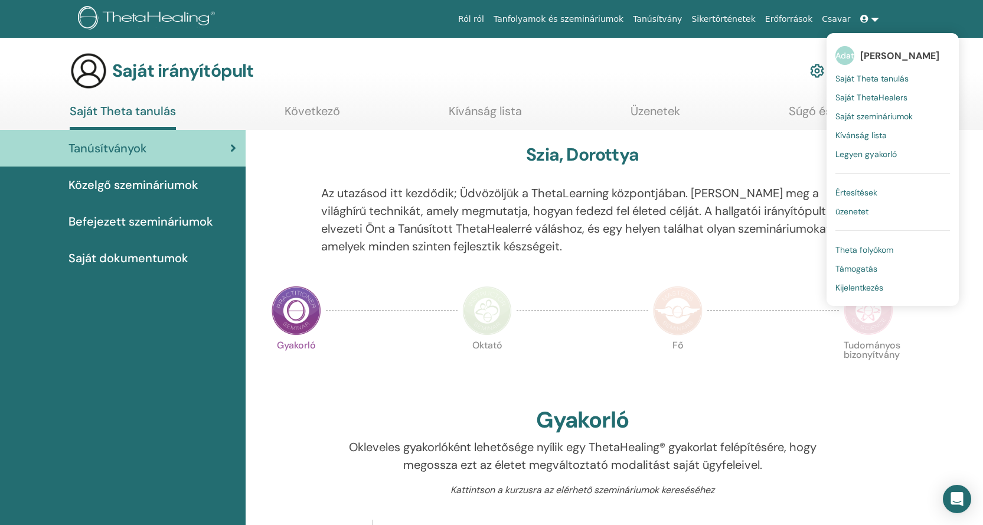
click at [914, 56] on font "[PERSON_NAME]" at bounding box center [899, 56] width 79 height 12
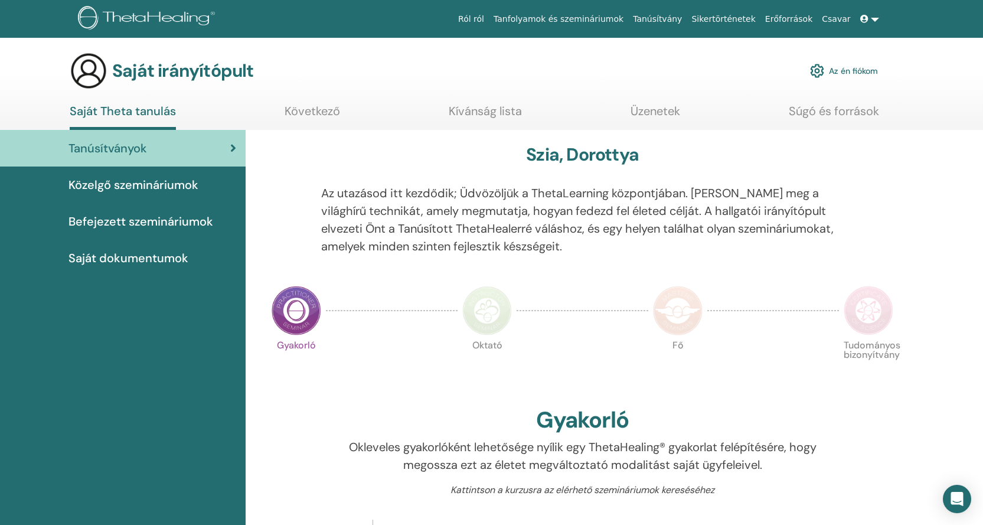
click at [874, 20] on link at bounding box center [869, 19] width 28 height 22
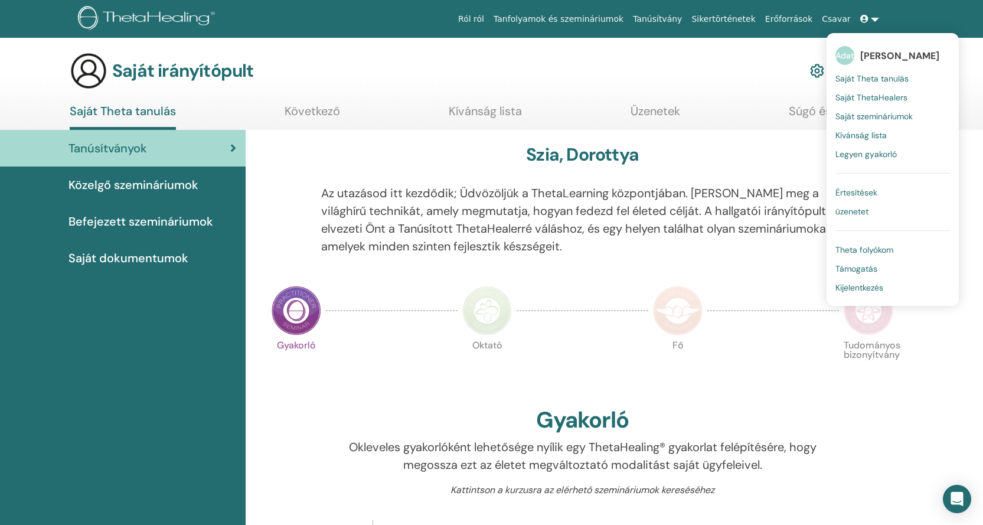
click at [902, 51] on font "Dorottya Bácsa" at bounding box center [899, 56] width 79 height 12
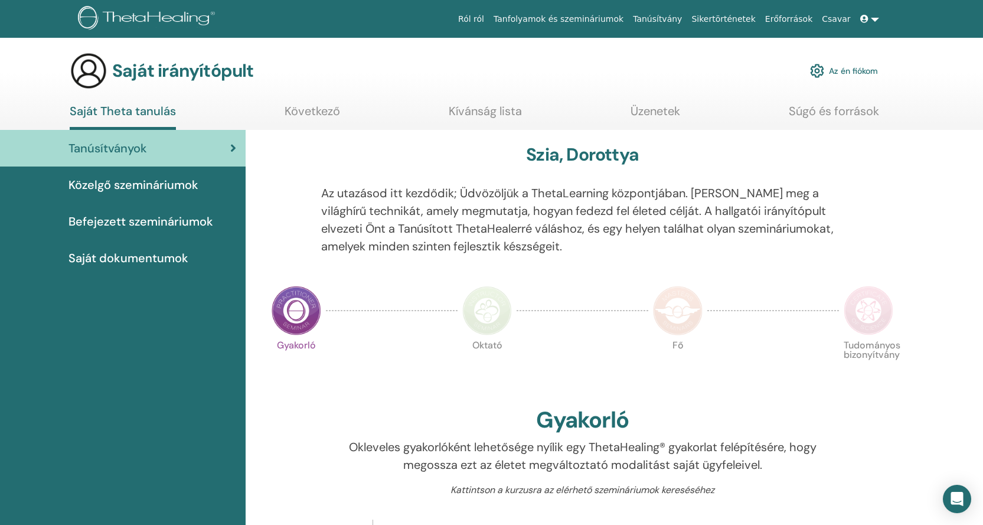
click at [140, 183] on font "Közelgő szemináriumok" at bounding box center [133, 184] width 130 height 15
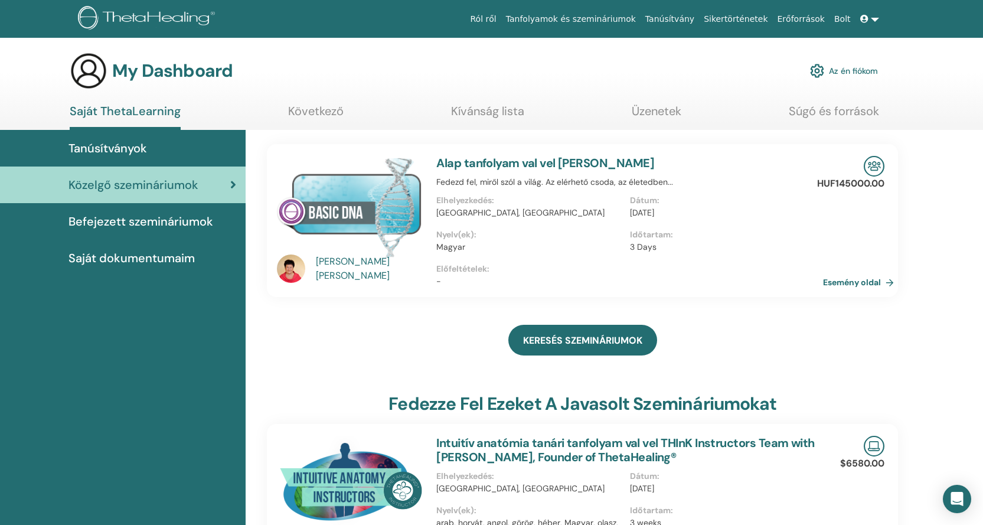
click at [183, 260] on span "Saját dokumentumaim" at bounding box center [131, 258] width 126 height 18
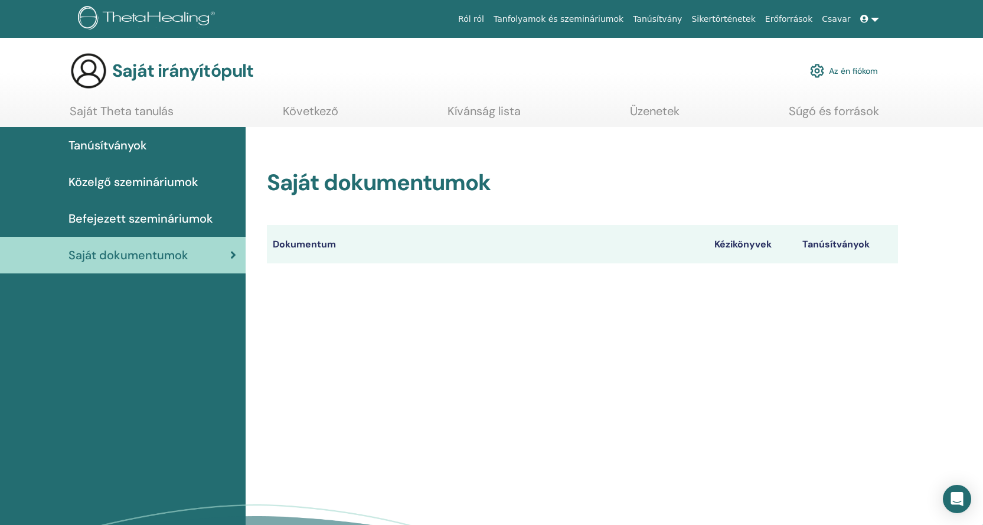
click at [868, 110] on font "Súgó és források" at bounding box center [834, 110] width 90 height 15
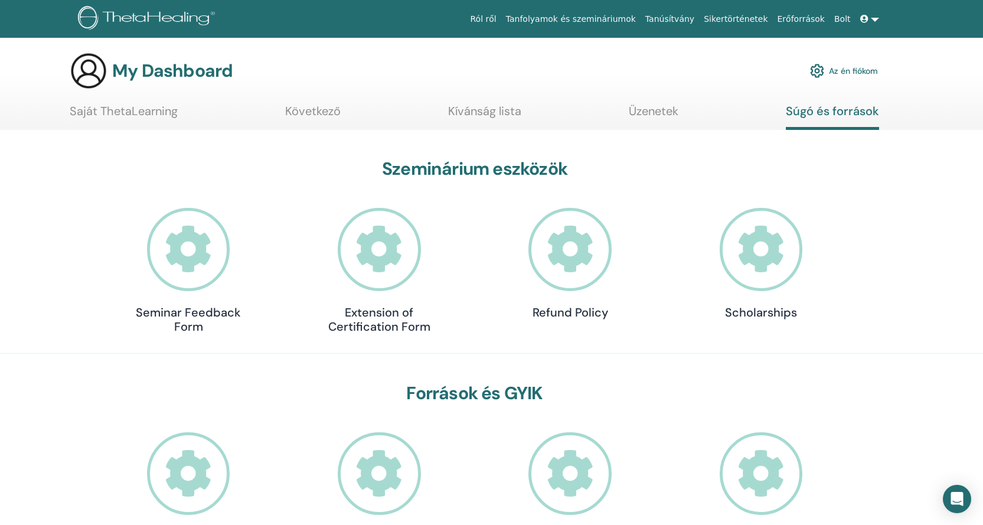
click at [872, 22] on link at bounding box center [869, 19] width 28 height 22
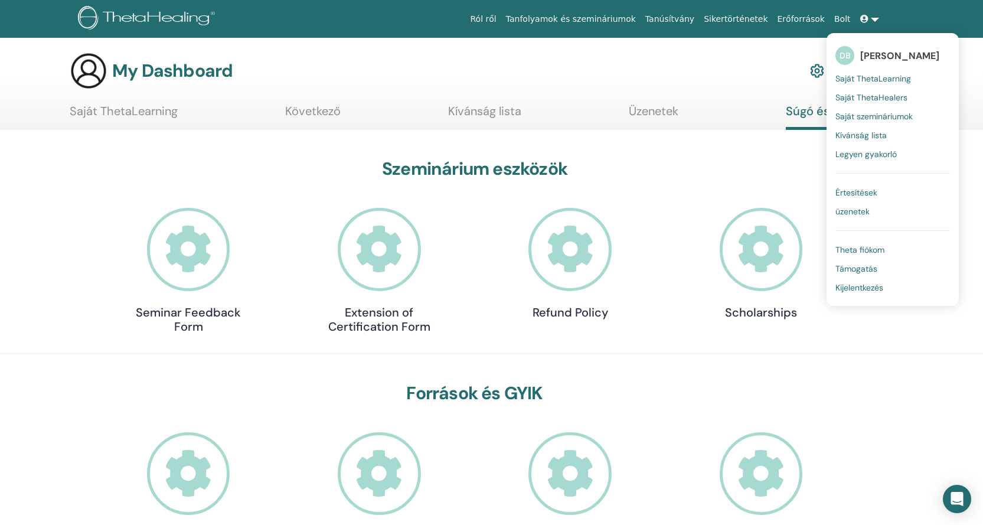
click at [849, 267] on span "Támogatás" at bounding box center [856, 268] width 42 height 11
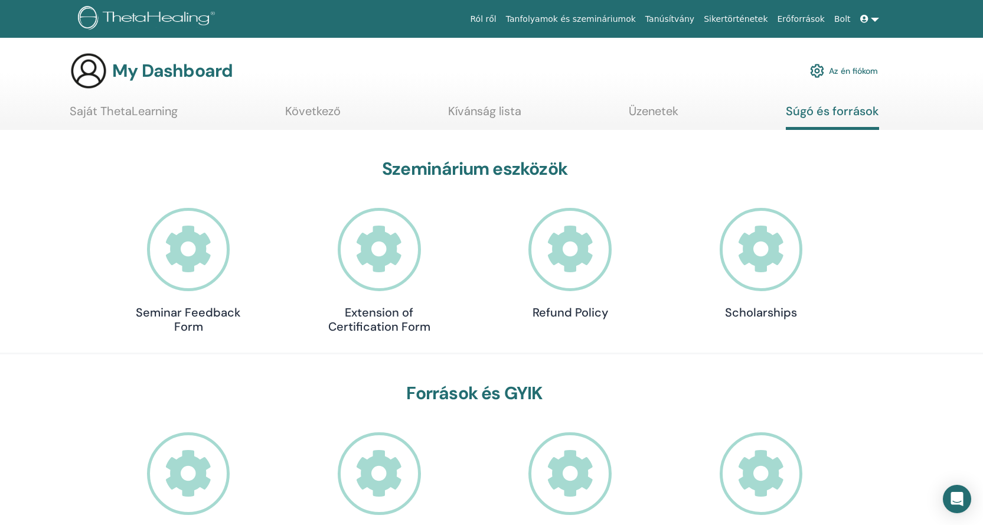
click at [867, 14] on span at bounding box center [865, 18] width 11 height 9
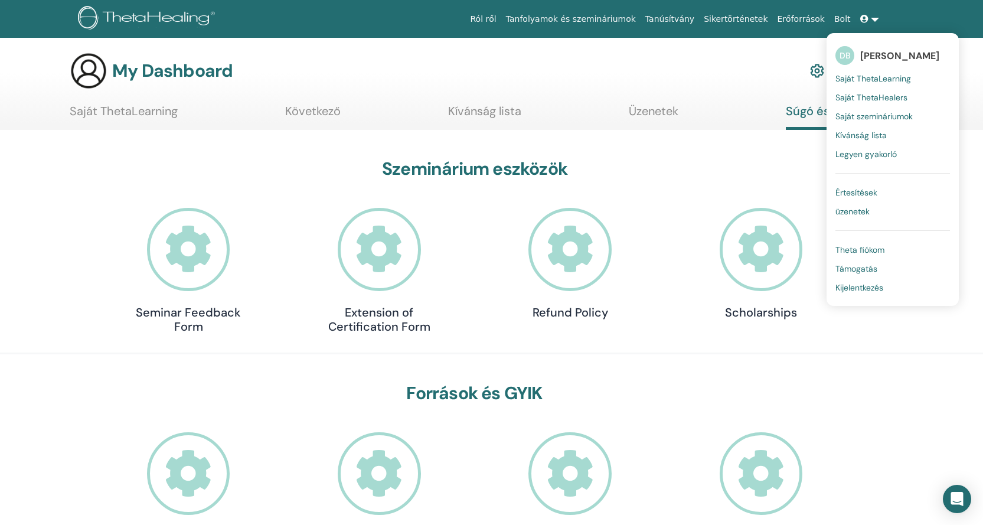
click at [866, 268] on span "Támogatás" at bounding box center [856, 268] width 42 height 11
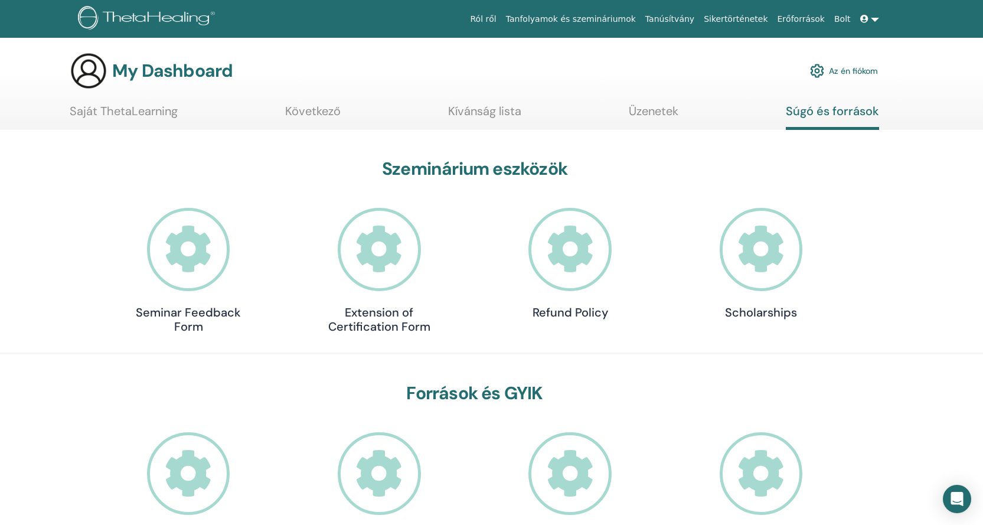
click at [876, 17] on link at bounding box center [869, 19] width 28 height 22
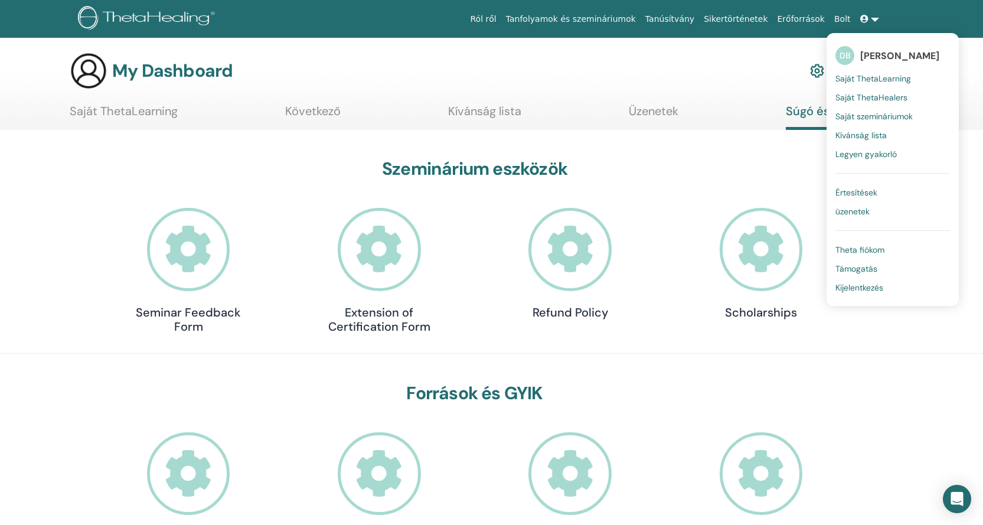
click at [865, 254] on span "Theta fiókom" at bounding box center [859, 249] width 49 height 11
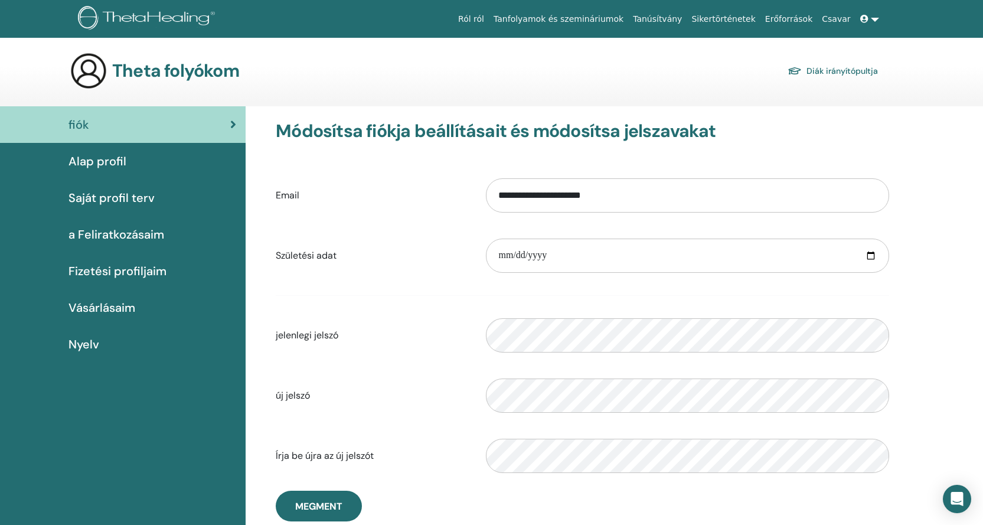
click at [73, 158] on font "Alap profil" at bounding box center [97, 160] width 58 height 15
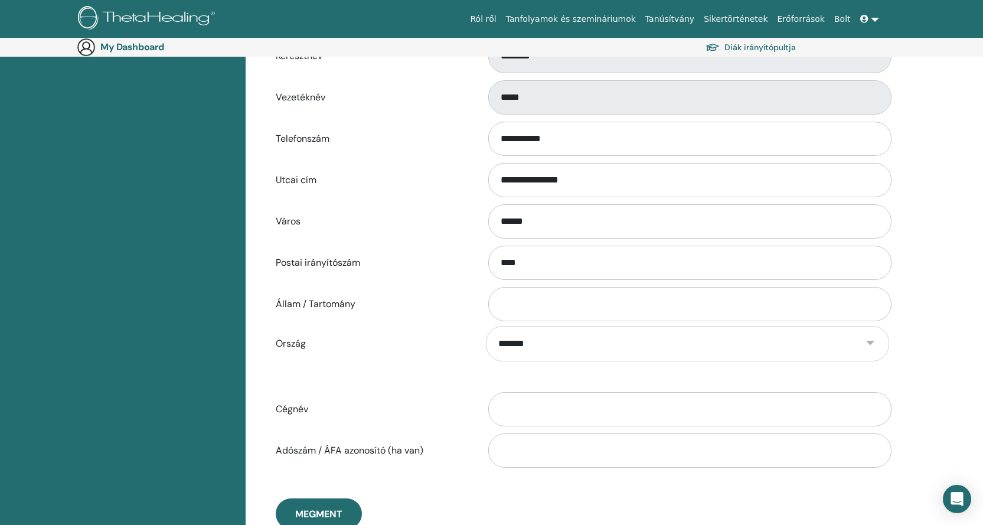
scroll to position [432, 0]
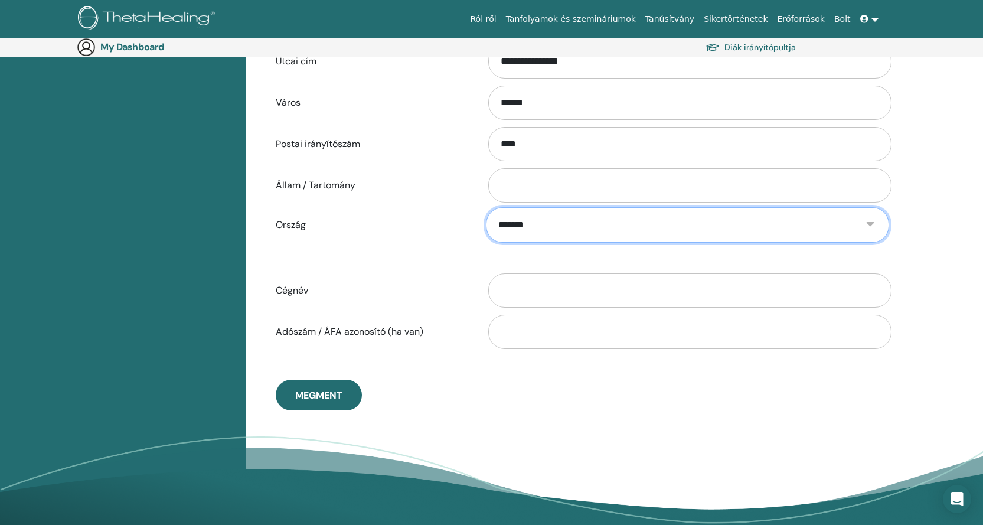
click at [561, 218] on select "**********" at bounding box center [687, 224] width 403 height 35
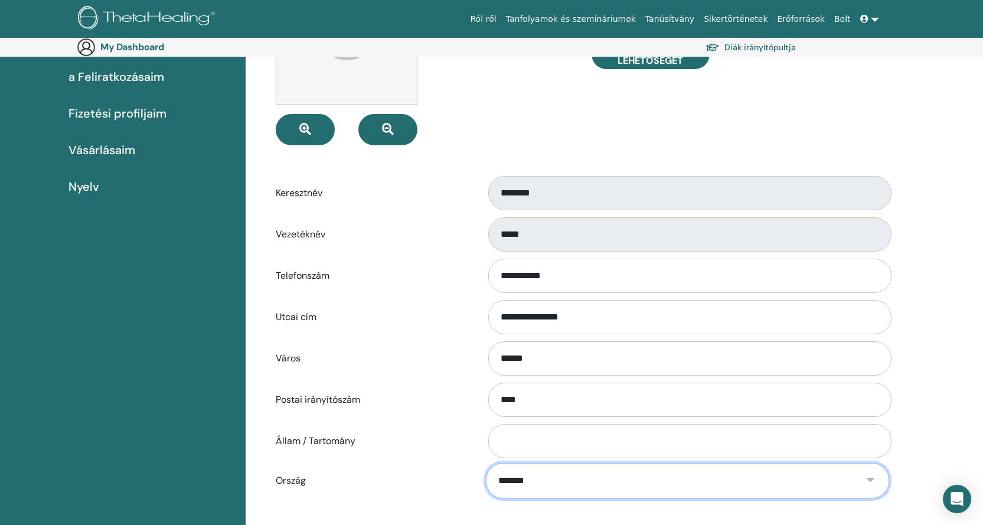
scroll to position [0, 0]
